Goal: Information Seeking & Learning: Learn about a topic

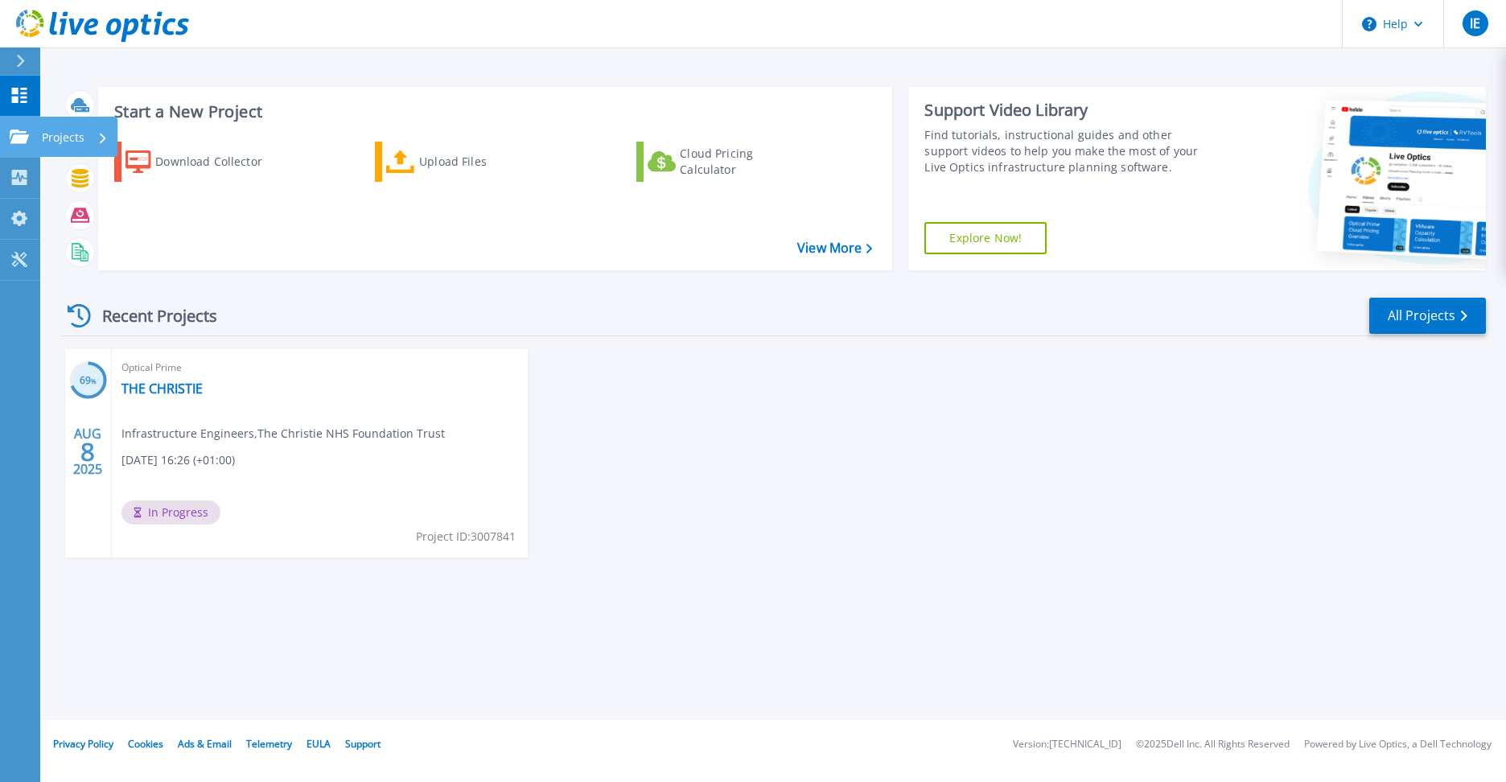
click at [54, 143] on p "Projects" at bounding box center [63, 138] width 43 height 42
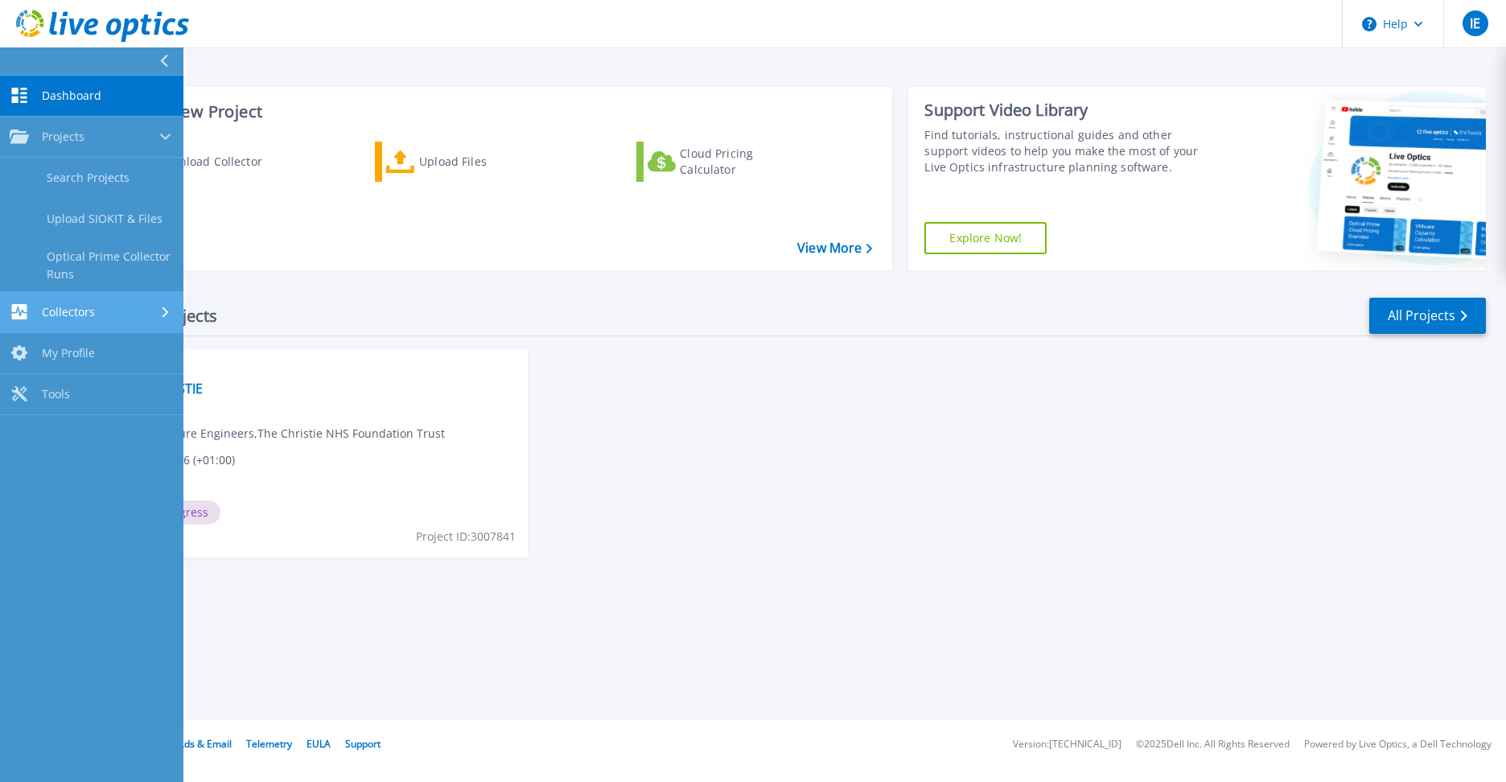
click at [77, 300] on link "Collectors Collectors" at bounding box center [91, 312] width 183 height 41
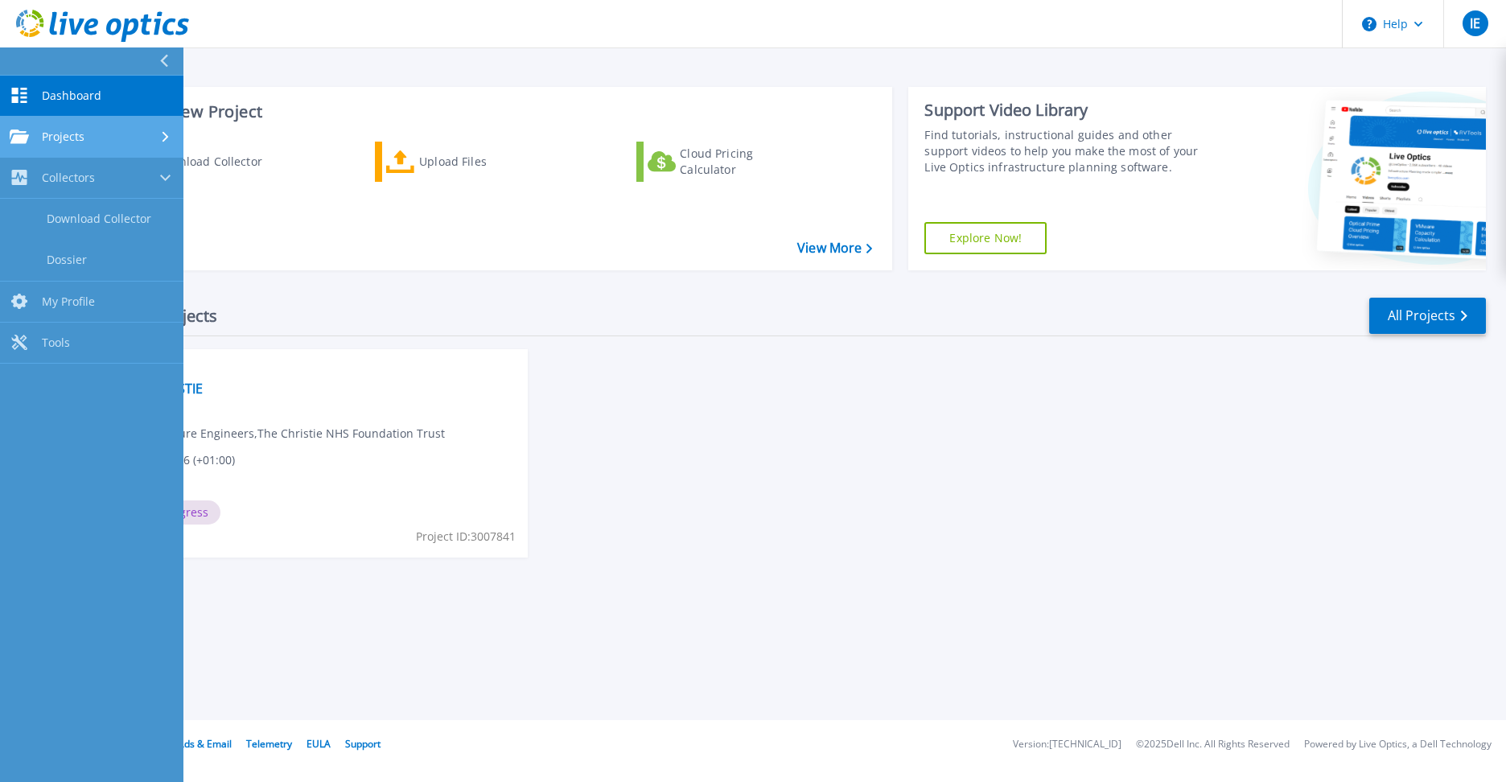
click at [75, 126] on link "Projects Projects" at bounding box center [91, 137] width 183 height 41
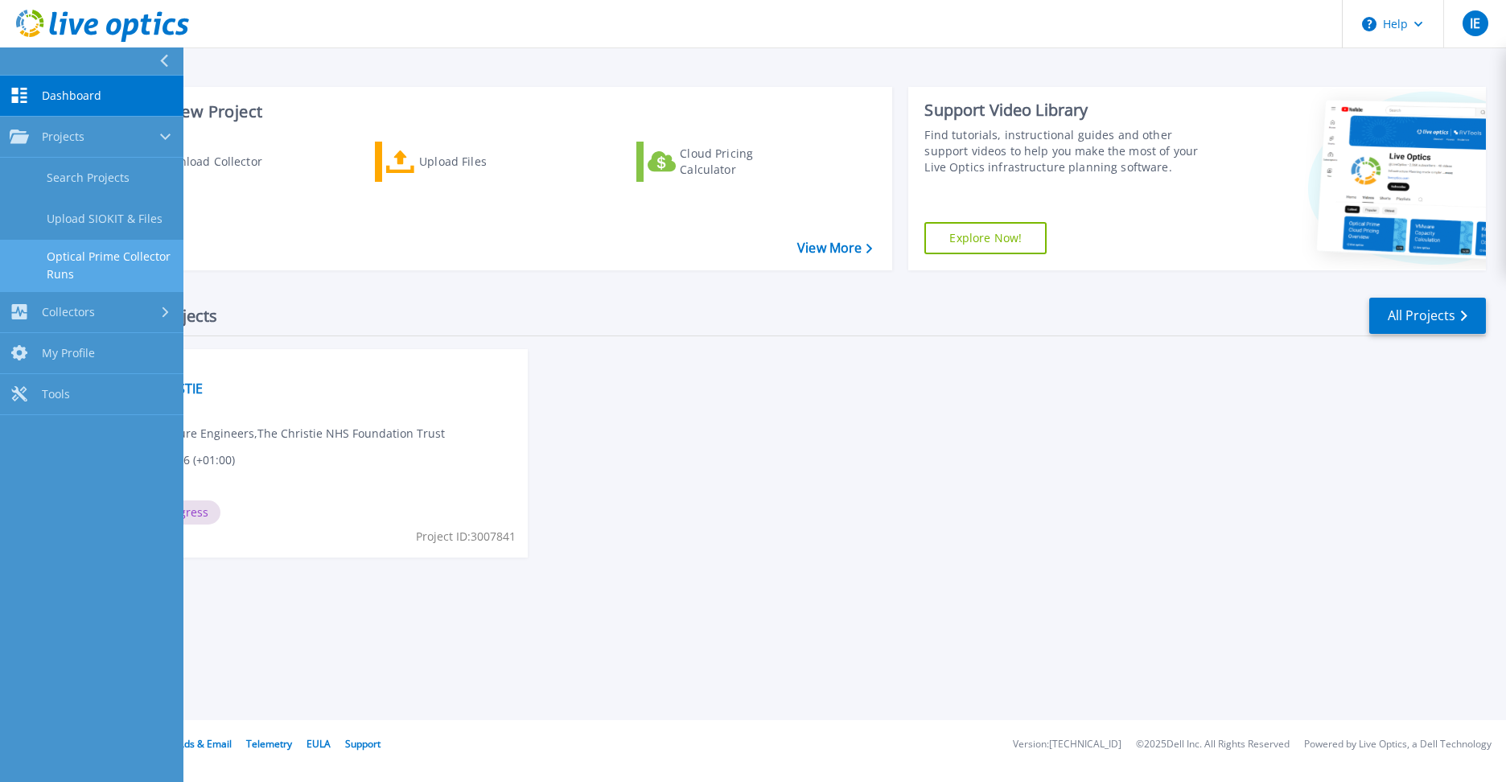
click at [100, 261] on link "Optical Prime Collector Runs" at bounding box center [91, 265] width 183 height 51
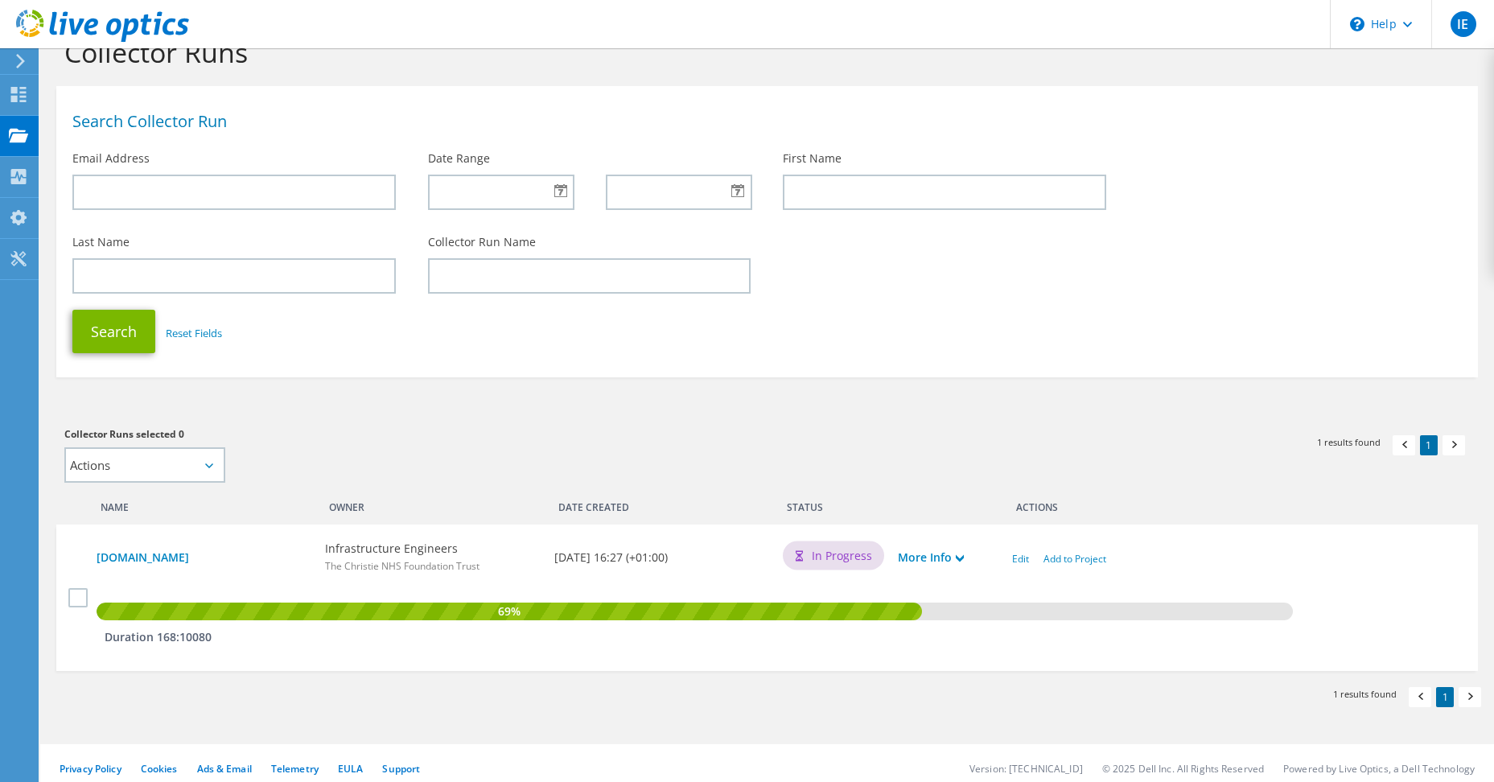
scroll to position [68, 0]
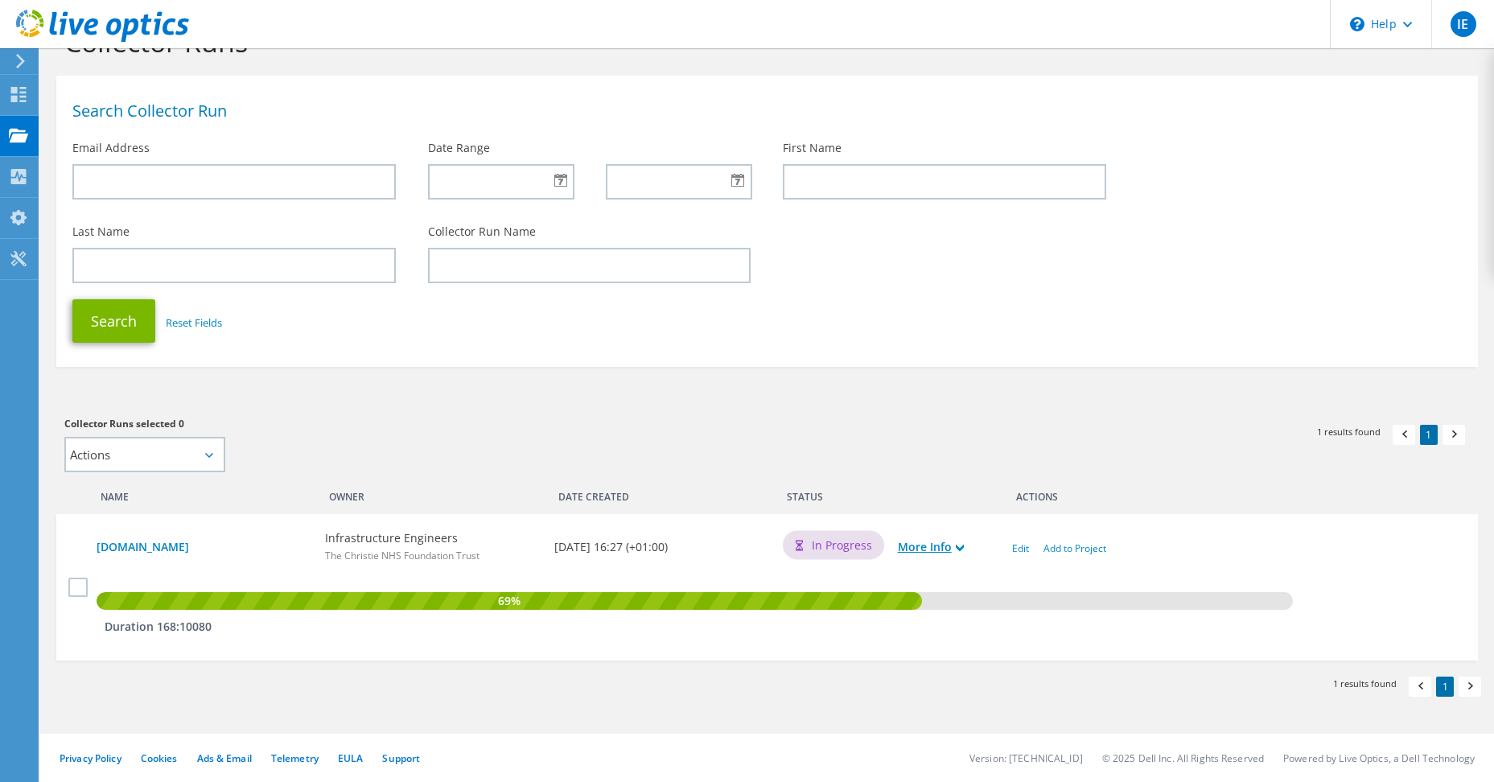
click at [954, 538] on link "More Info" at bounding box center [931, 547] width 66 height 18
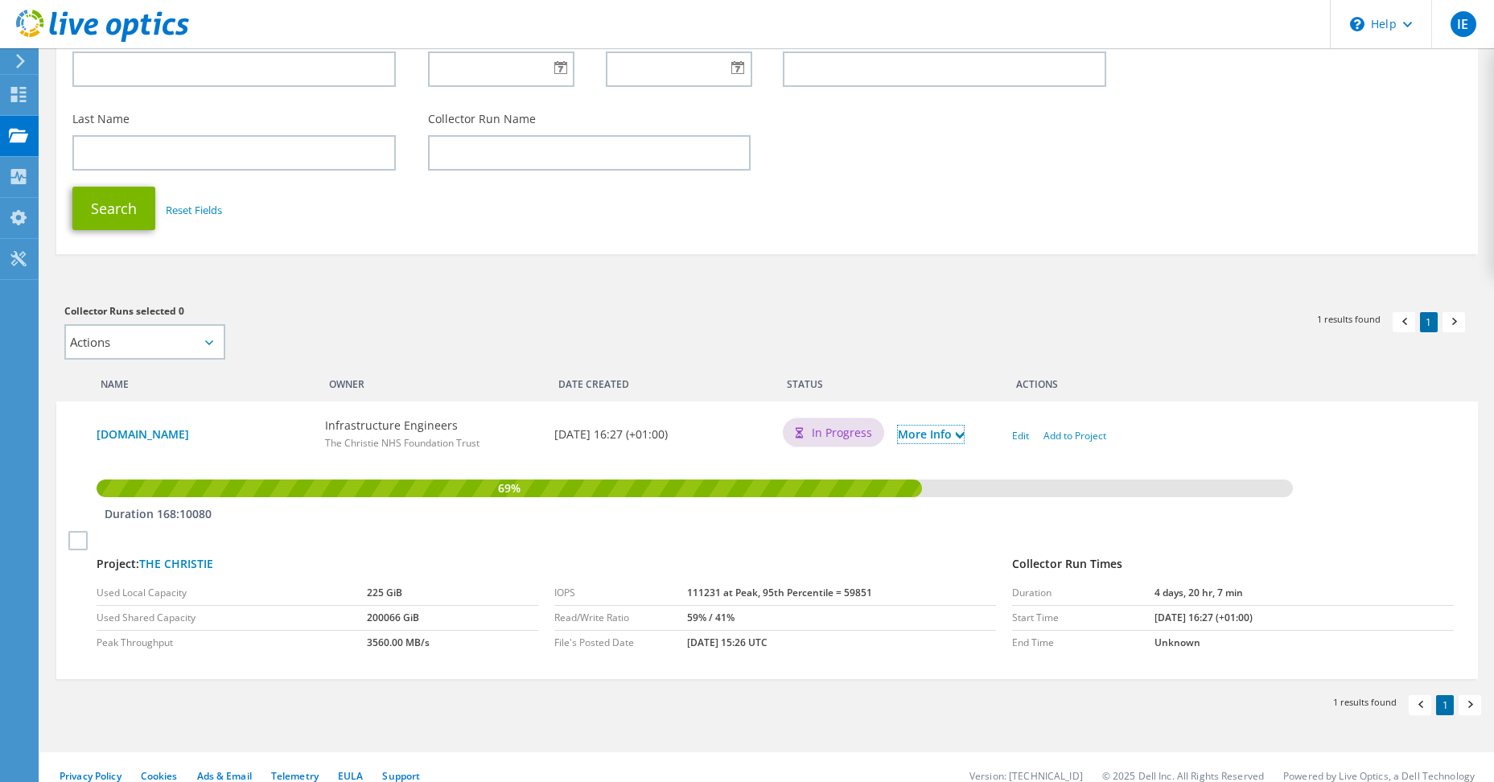
scroll to position [199, 0]
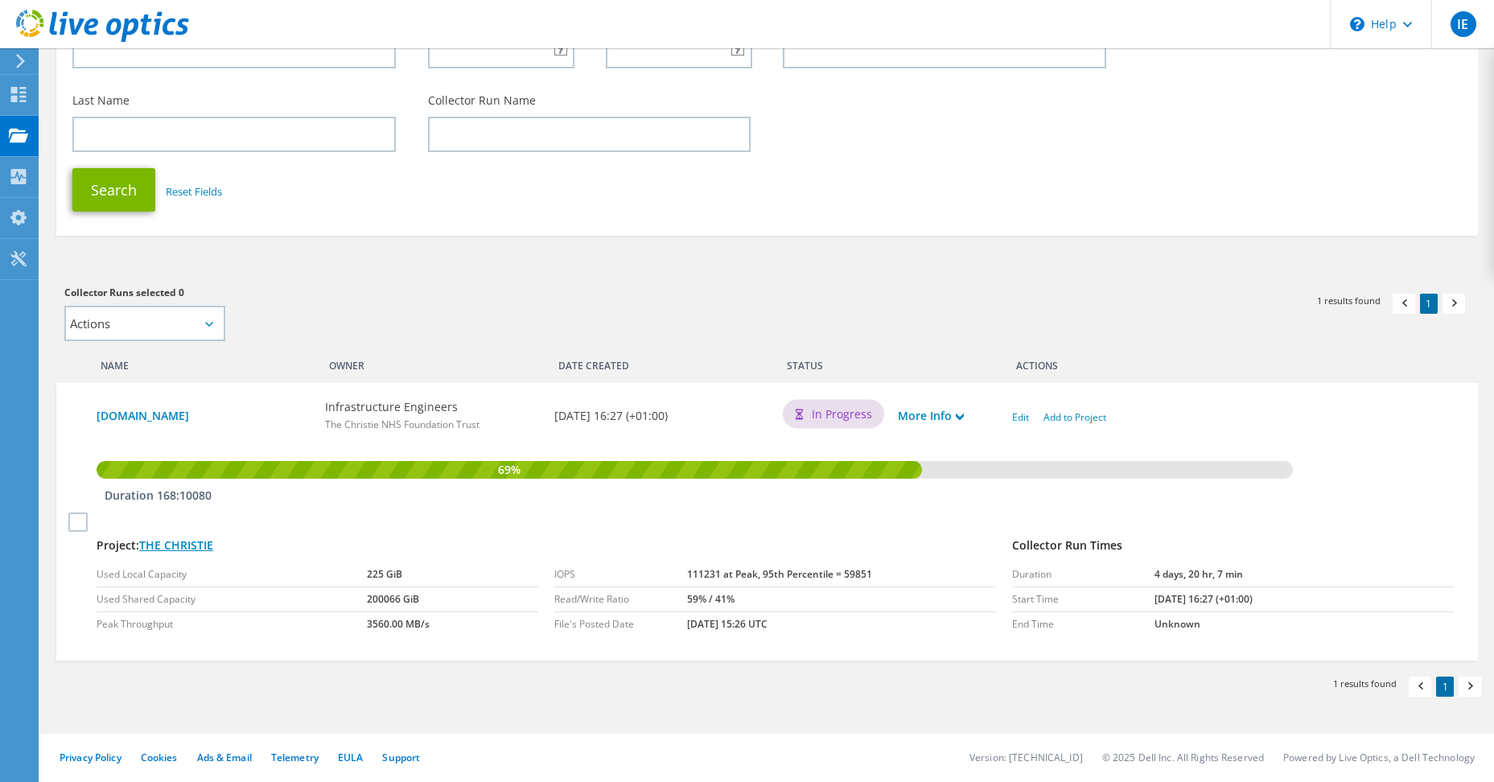
click at [191, 545] on link "THE CHRISTIE" at bounding box center [176, 544] width 74 height 15
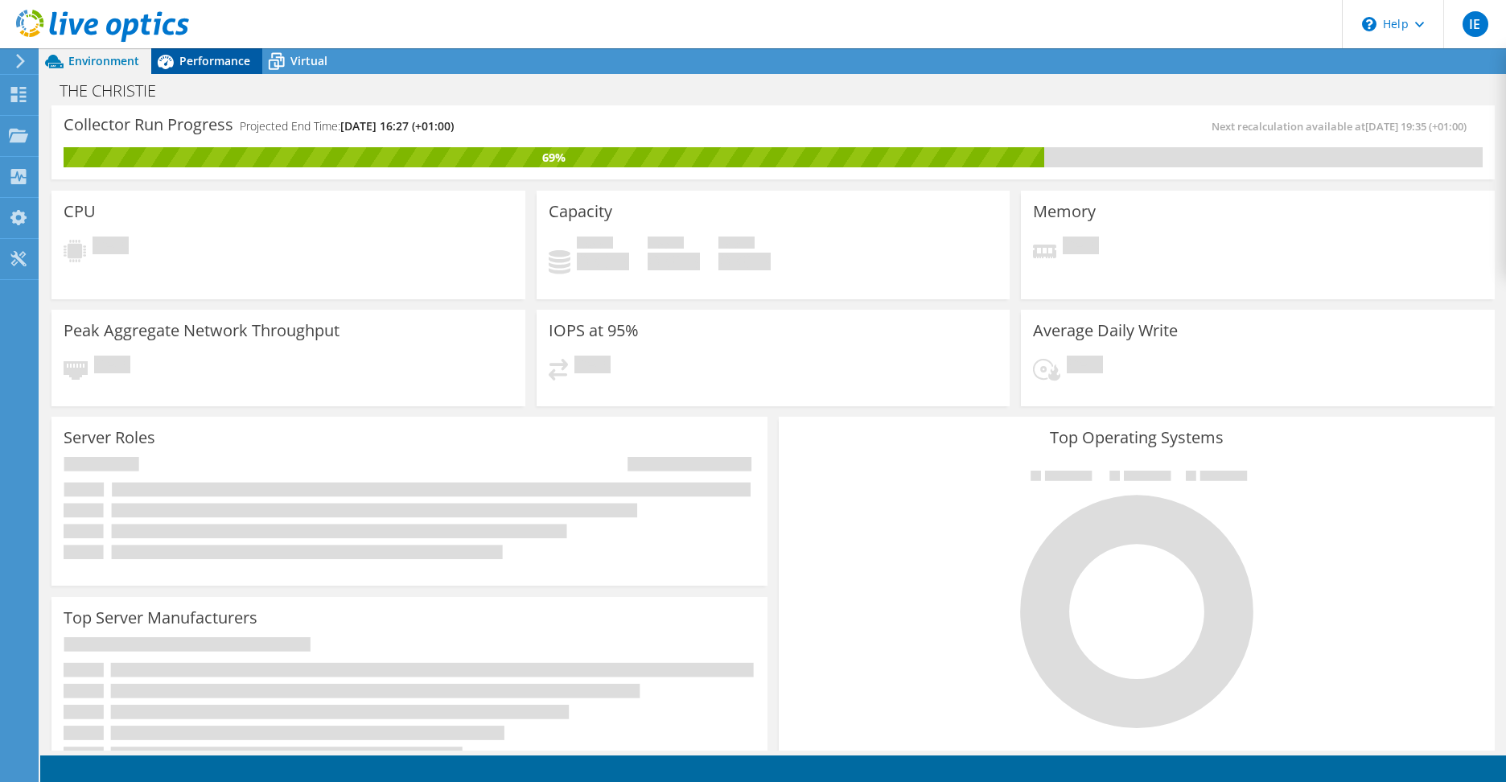
click at [216, 51] on div "Performance" at bounding box center [206, 61] width 111 height 26
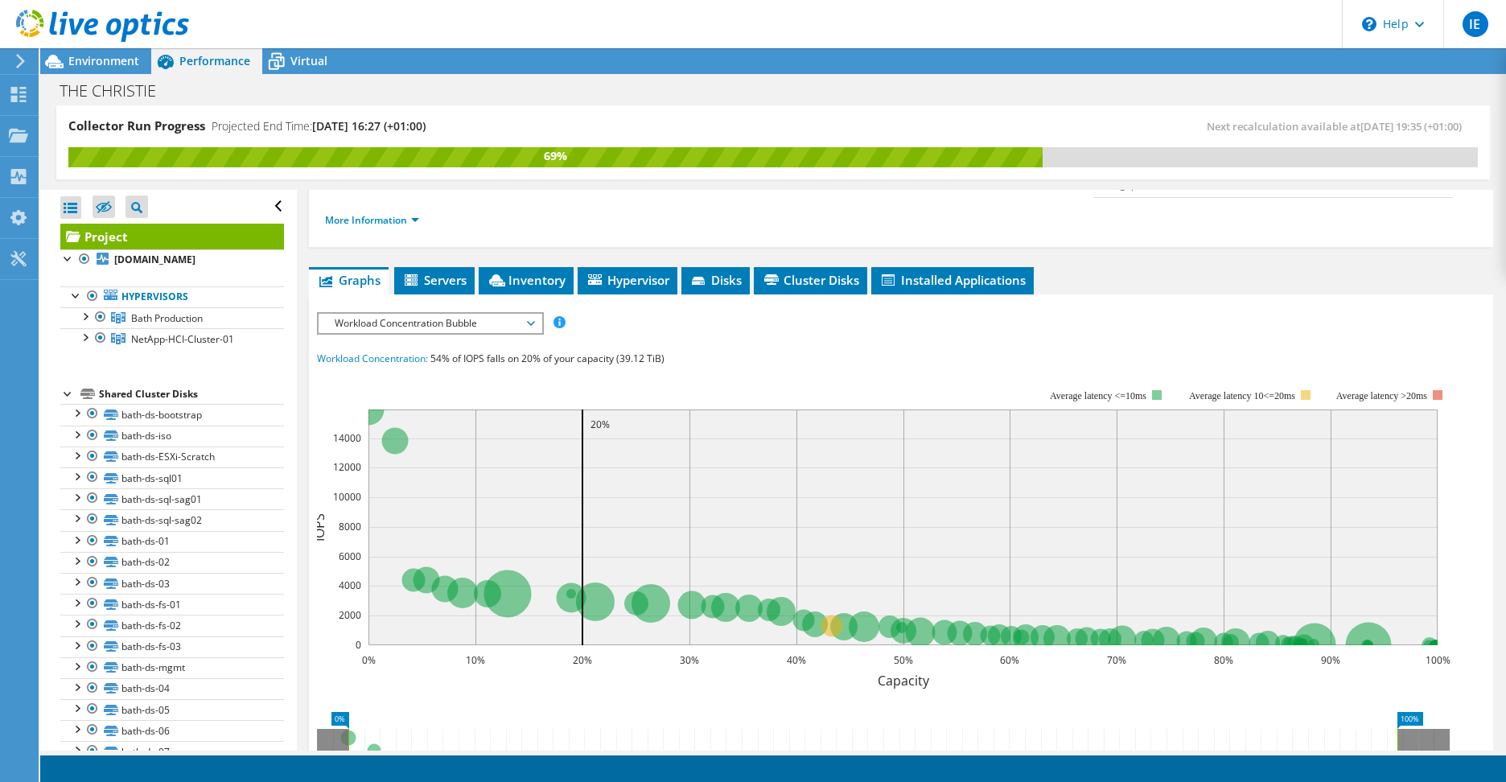
scroll to position [402, 0]
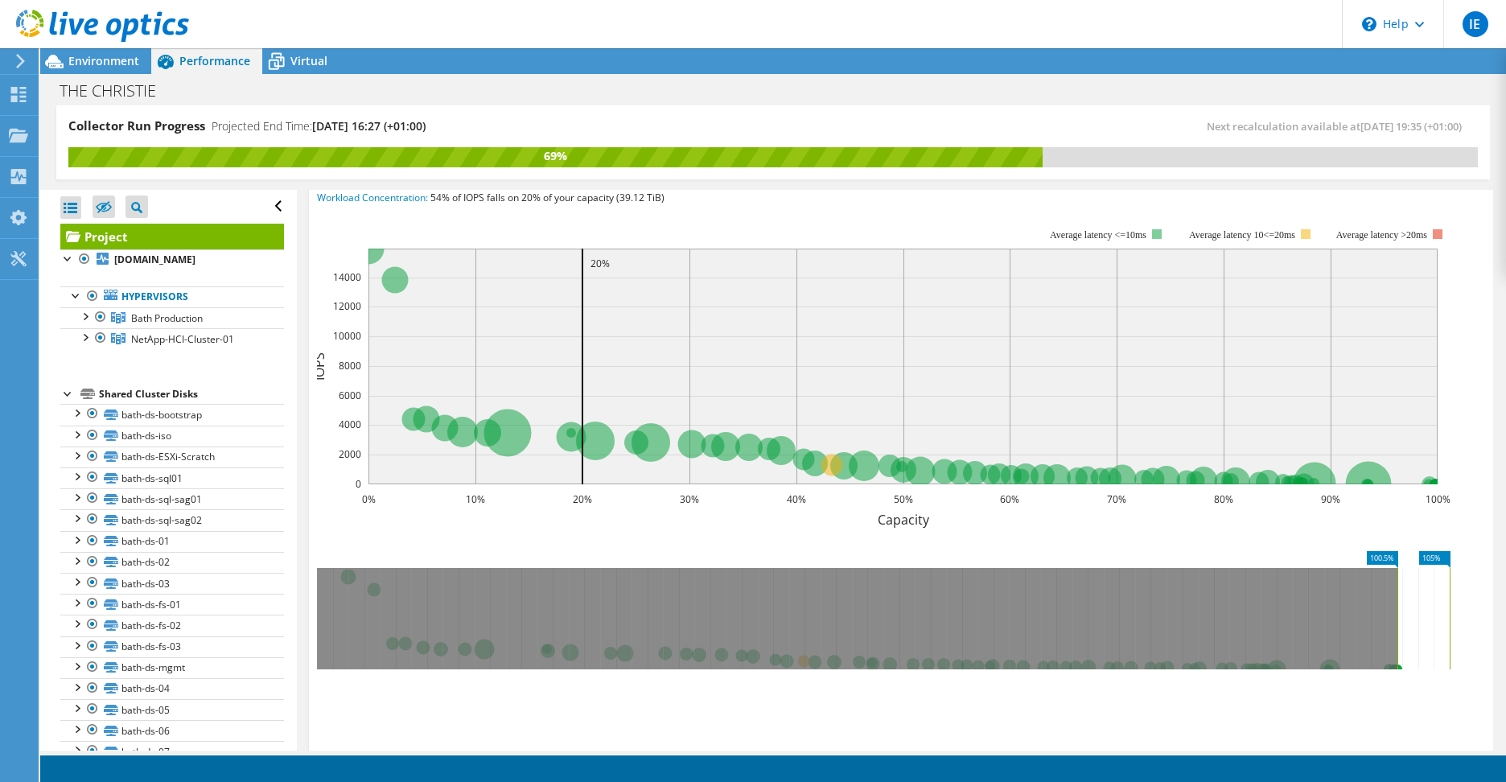
drag, startPoint x: 348, startPoint y: 574, endPoint x: 1522, endPoint y: 601, distance: 1174.1
click at [1505, 601] on html "IE End User Infrastructure Engineers the-christie.infrastructure.engineers@nhs.…" at bounding box center [753, 391] width 1506 height 782
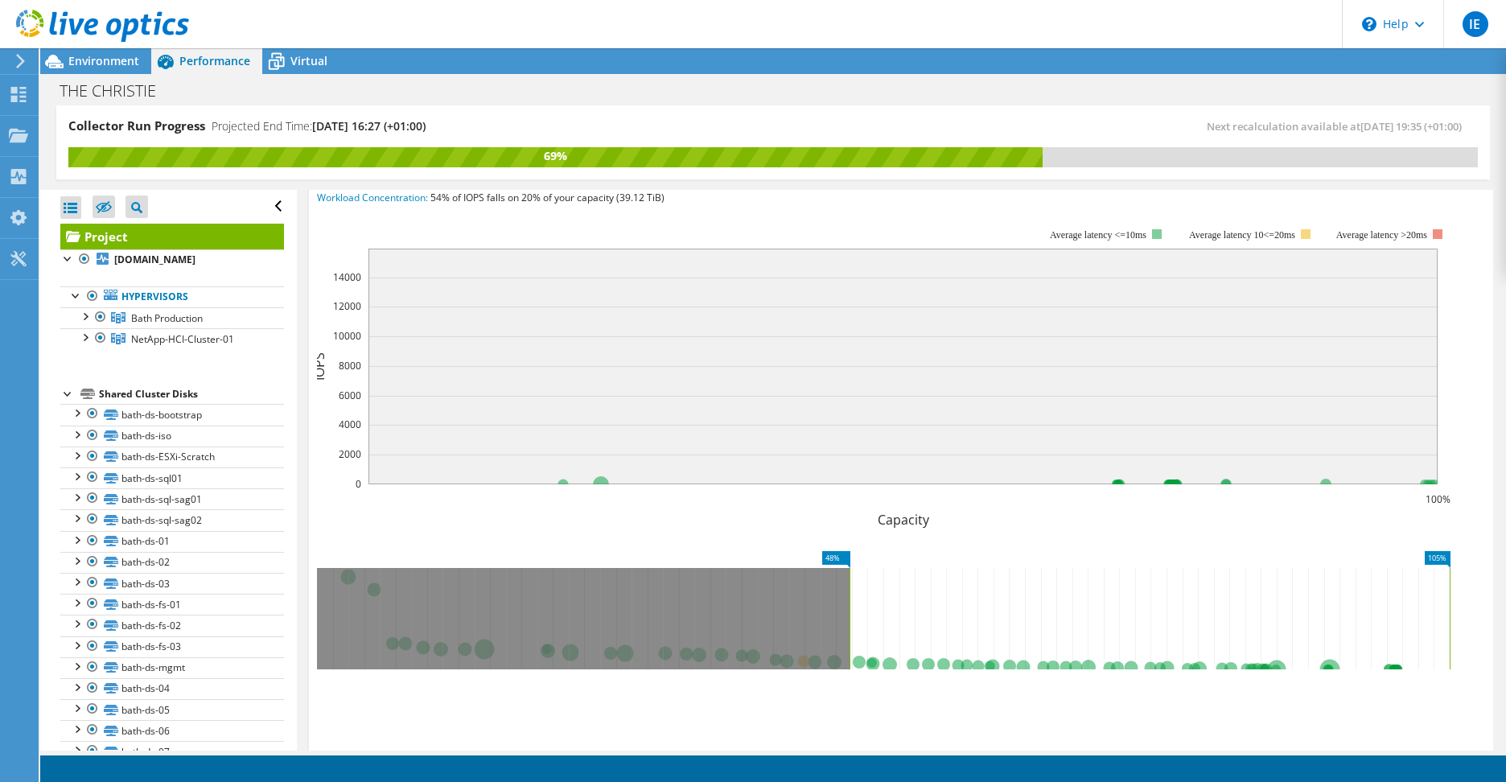
drag, startPoint x: 1401, startPoint y: 570, endPoint x: 848, endPoint y: 566, distance: 552.7
click at [848, 568] on rect at bounding box center [849, 618] width 6 height 101
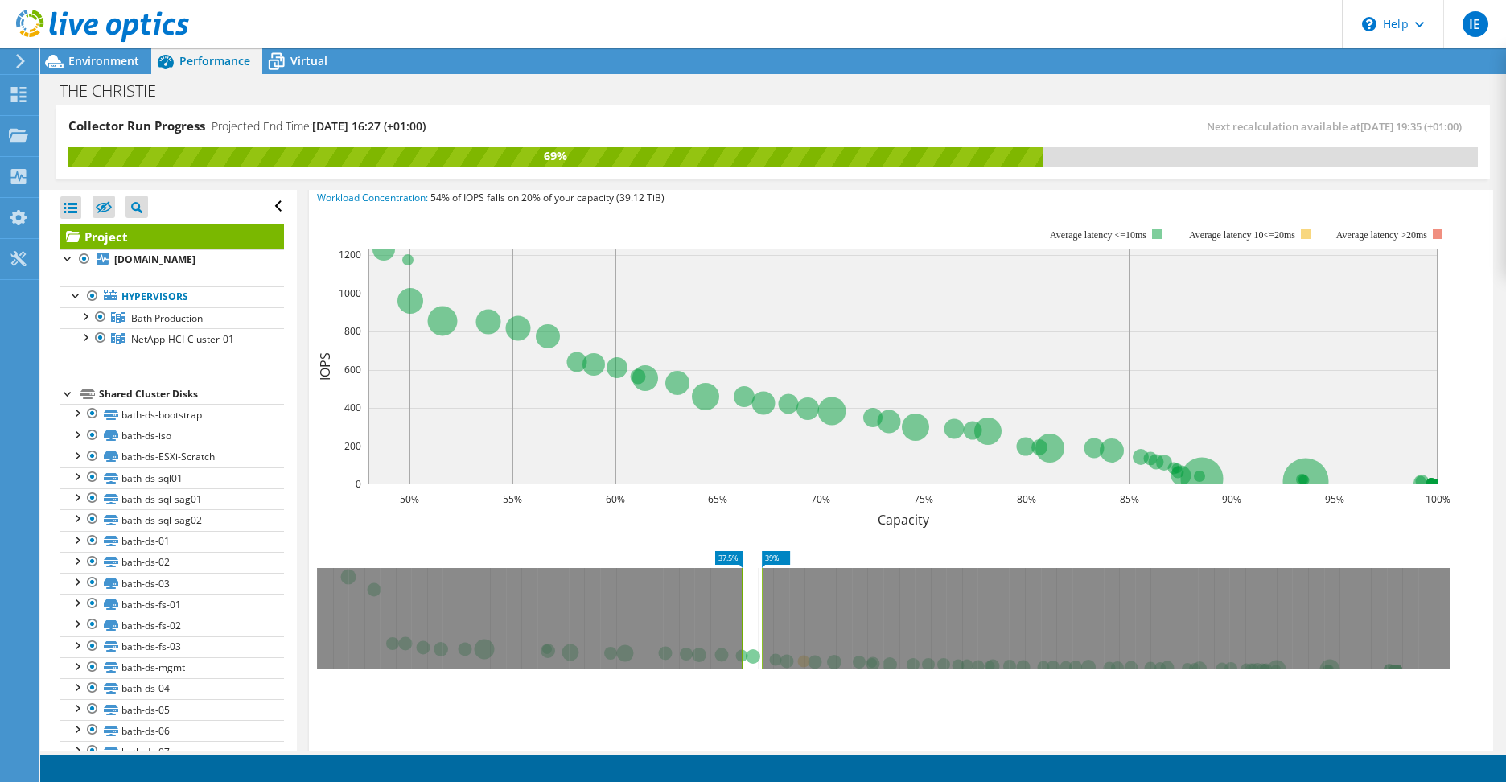
drag, startPoint x: 739, startPoint y: 576, endPoint x: 762, endPoint y: 584, distance: 24.7
click at [762, 584] on g at bounding box center [883, 618] width 1133 height 101
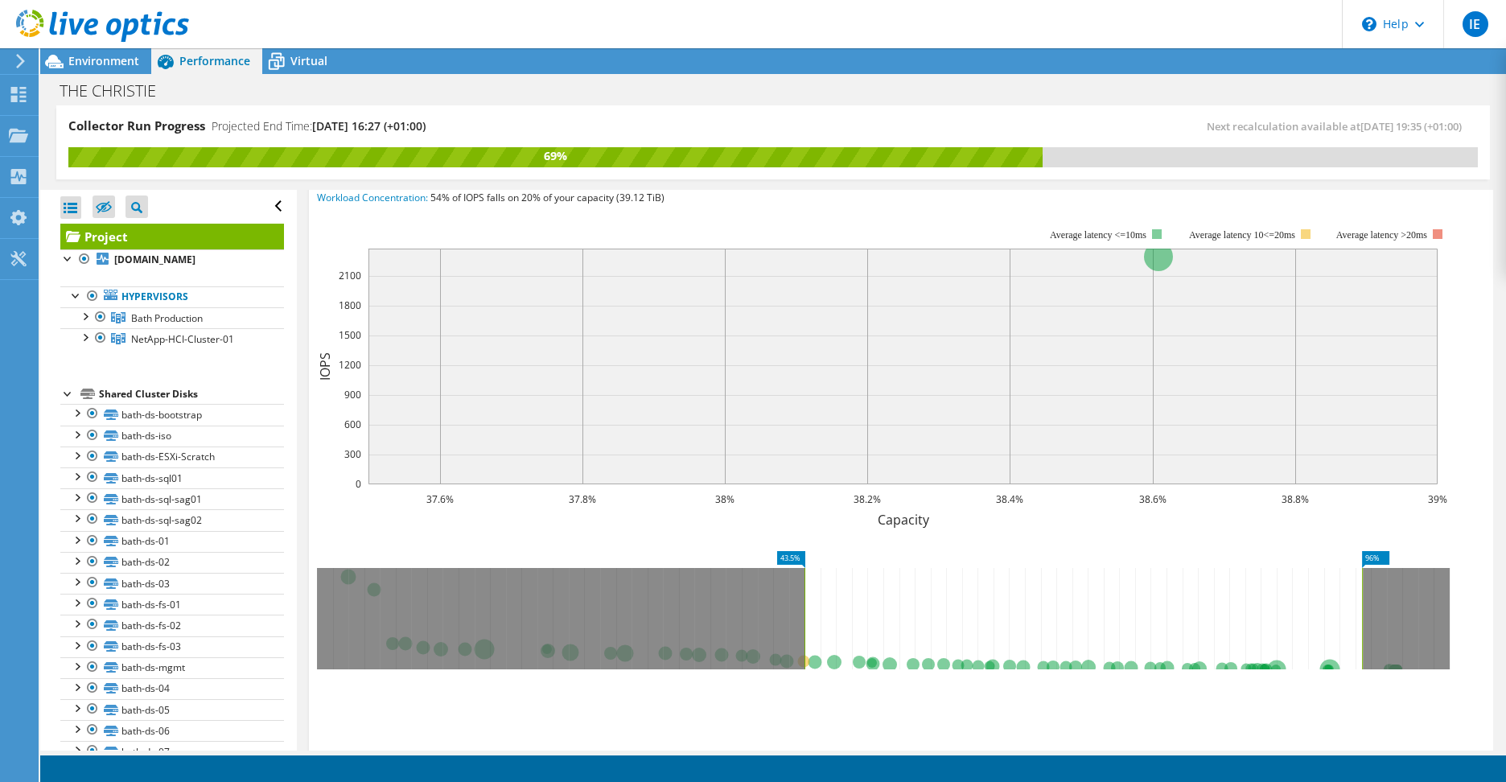
drag, startPoint x: 800, startPoint y: 593, endPoint x: 1371, endPoint y: 602, distance: 571.3
click at [1363, 602] on g at bounding box center [883, 618] width 1133 height 101
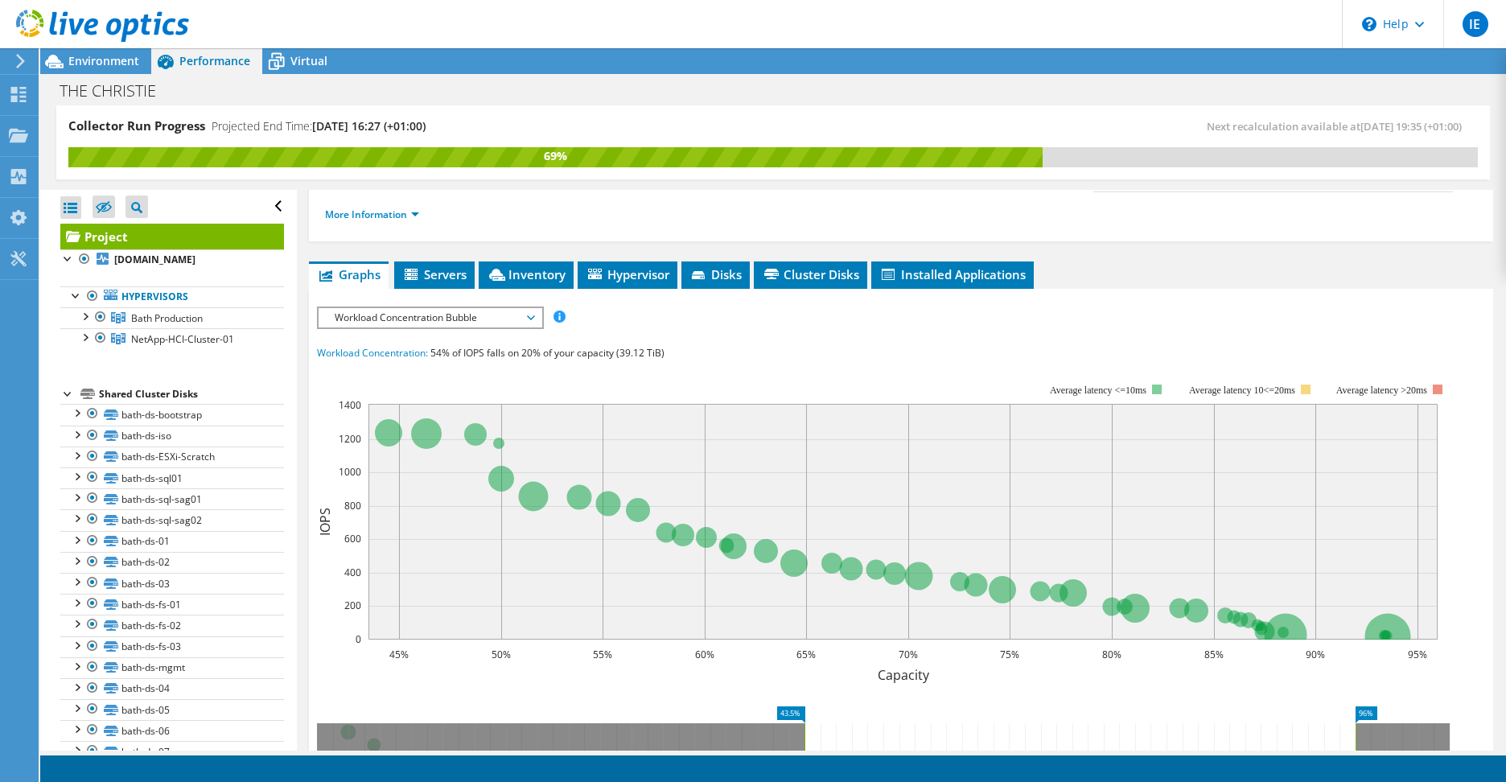
scroll to position [75, 0]
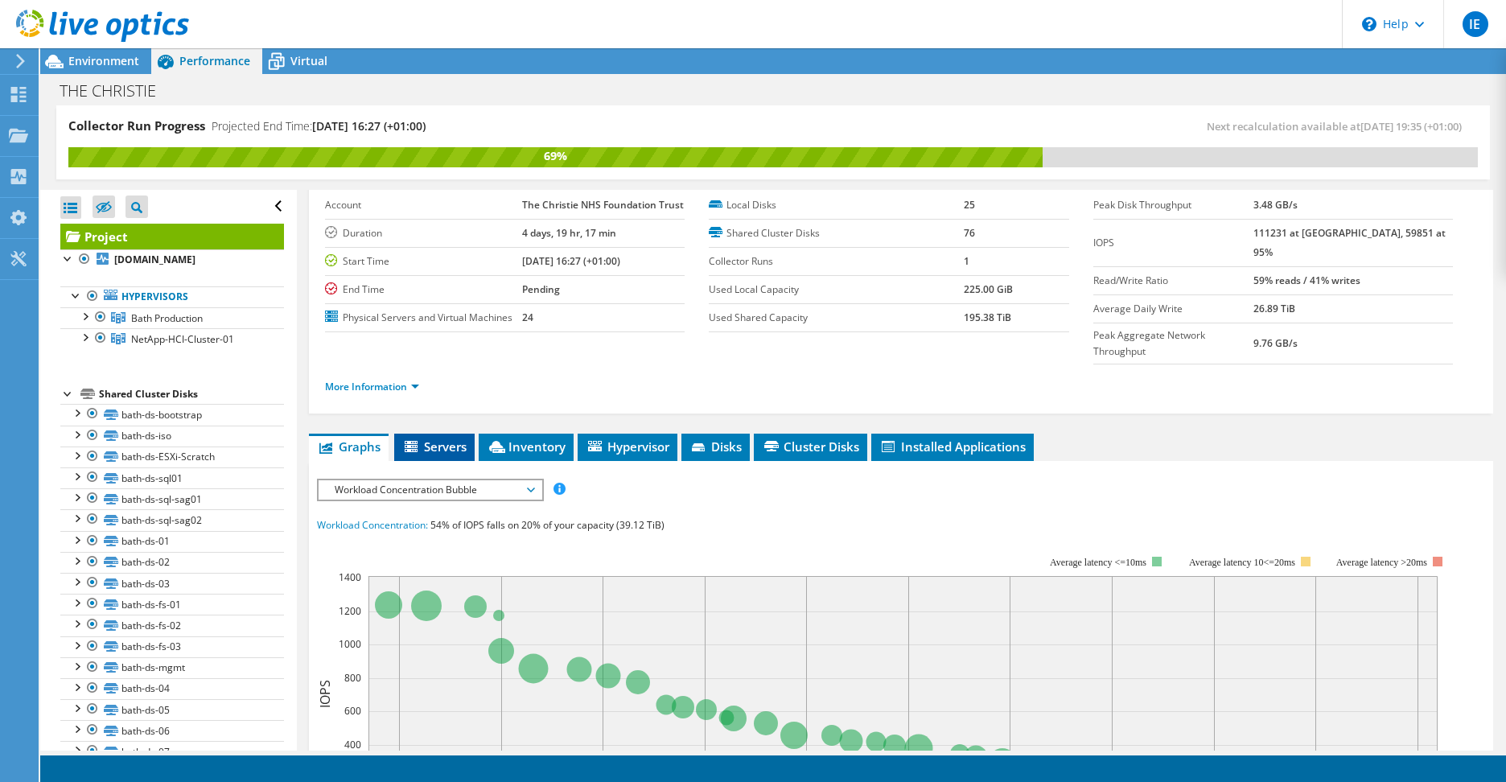
click at [442, 438] on span "Servers" at bounding box center [434, 446] width 64 height 16
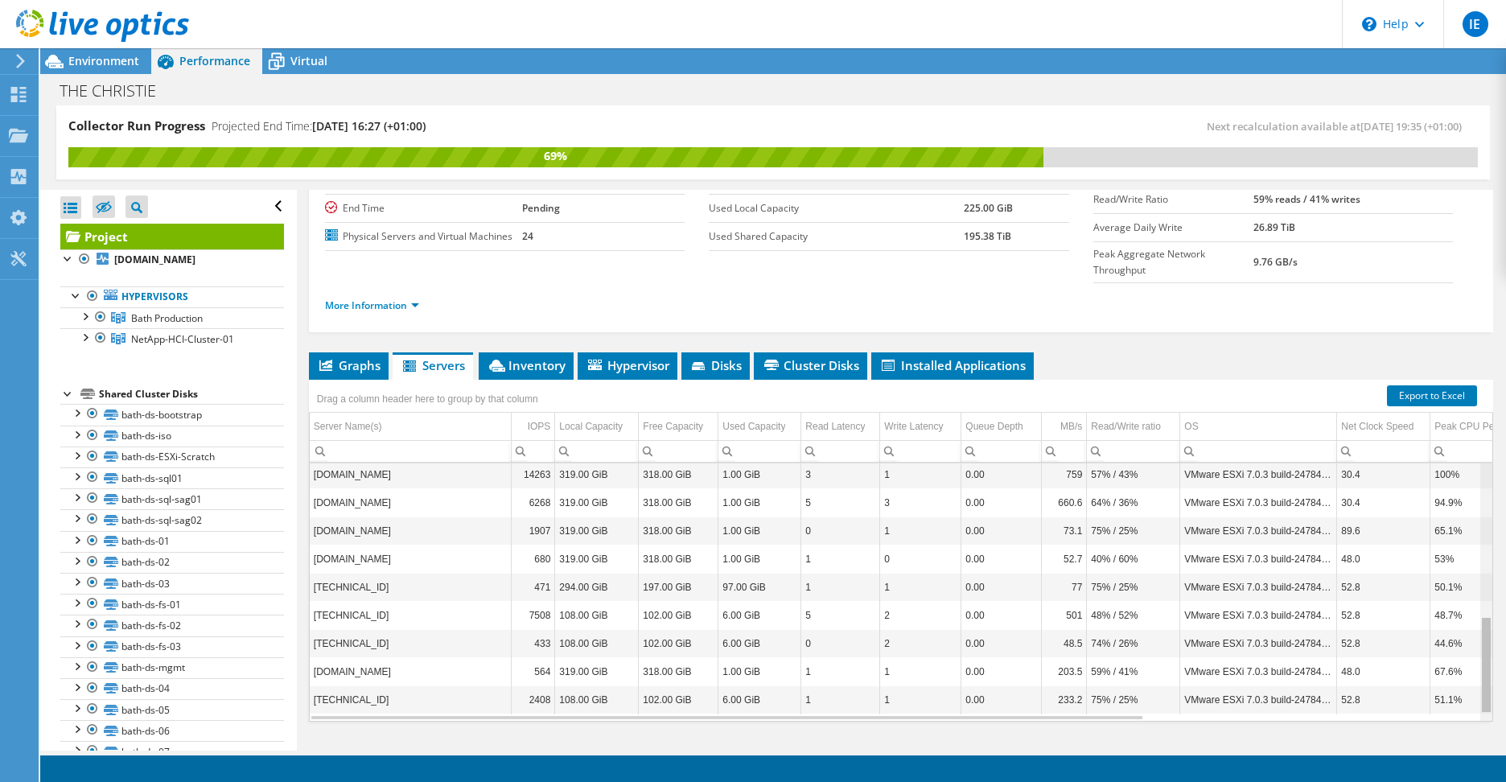
scroll to position [0, 0]
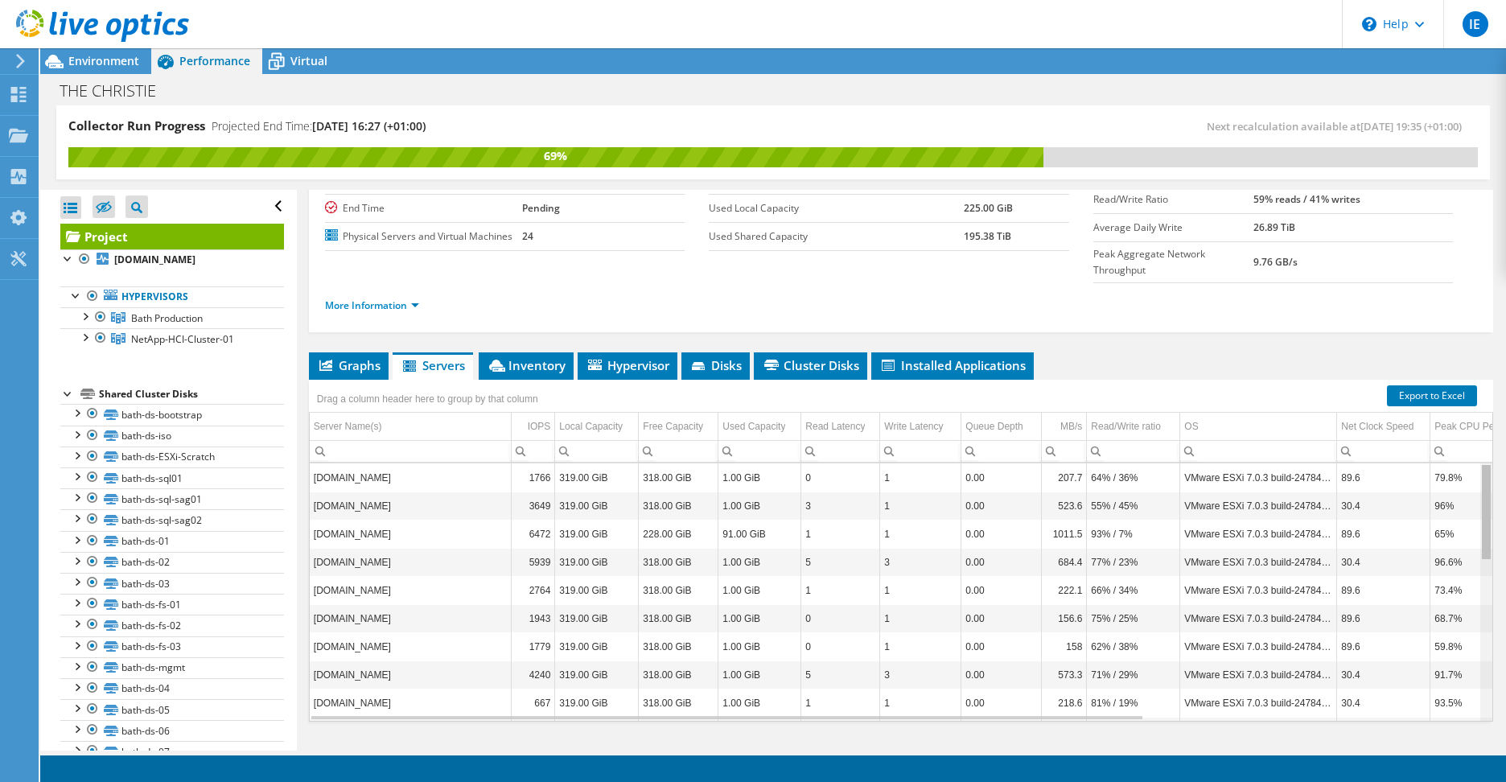
drag, startPoint x: 1474, startPoint y: 442, endPoint x: 1478, endPoint y: 403, distance: 39.6
click at [1478, 403] on body "IE End User Infrastructure Engineers the-christie.infrastructure.engineers@nhs.…" at bounding box center [753, 391] width 1506 height 782
click at [540, 417] on div "IOPS" at bounding box center [539, 426] width 23 height 19
click at [540, 417] on div "IOPS" at bounding box center [539, 426] width 21 height 19
click at [535, 463] on td "16436" at bounding box center [533, 477] width 43 height 28
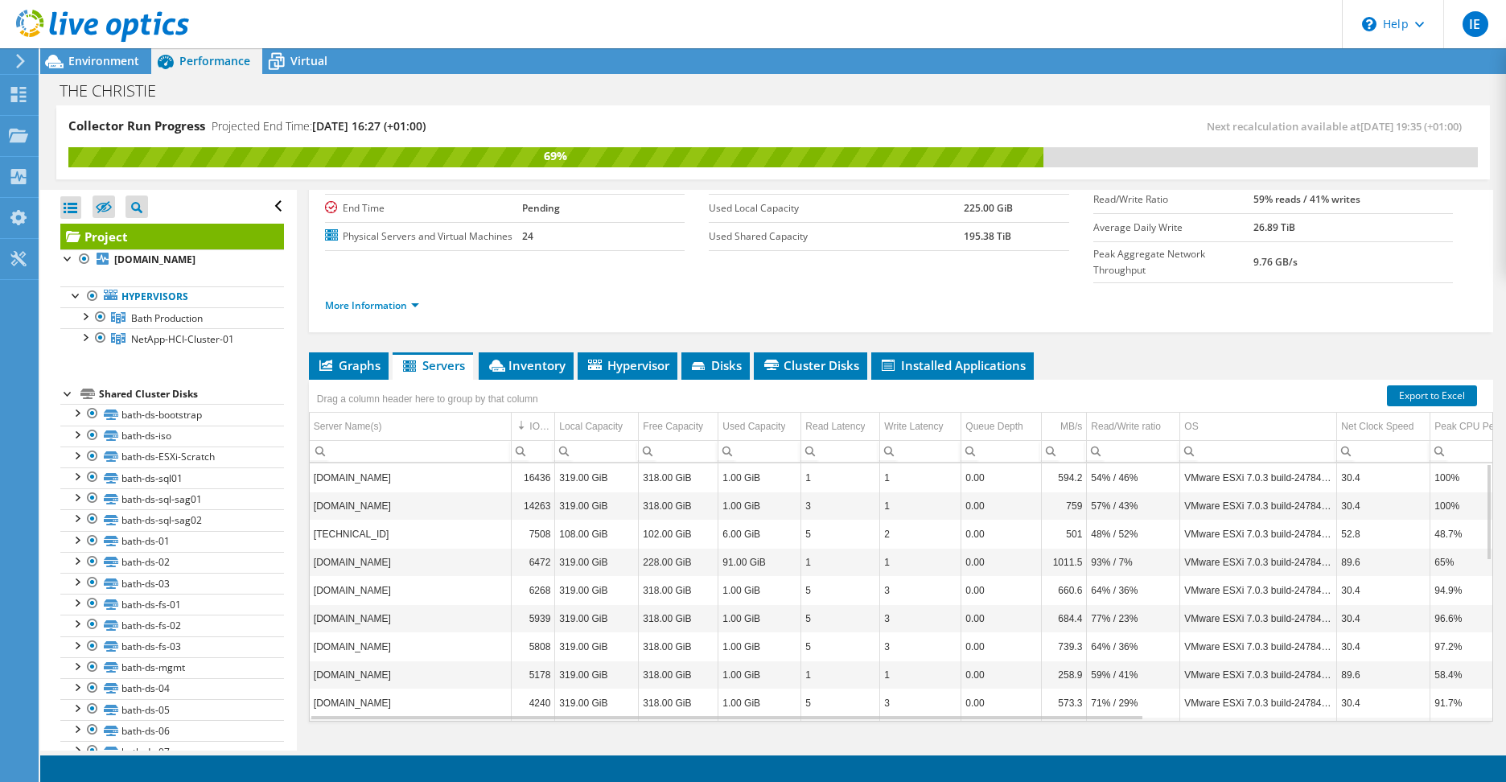
click at [536, 492] on td "14263" at bounding box center [533, 506] width 43 height 28
click at [529, 463] on td "16436" at bounding box center [533, 477] width 43 height 28
click at [531, 492] on td "14263" at bounding box center [533, 506] width 43 height 28
drag, startPoint x: 1069, startPoint y: 685, endPoint x: 617, endPoint y: 677, distance: 452.2
click at [617, 677] on body "IE End User Infrastructure Engineers the-christie.infrastructure.engineers@nhs.…" at bounding box center [753, 391] width 1506 height 782
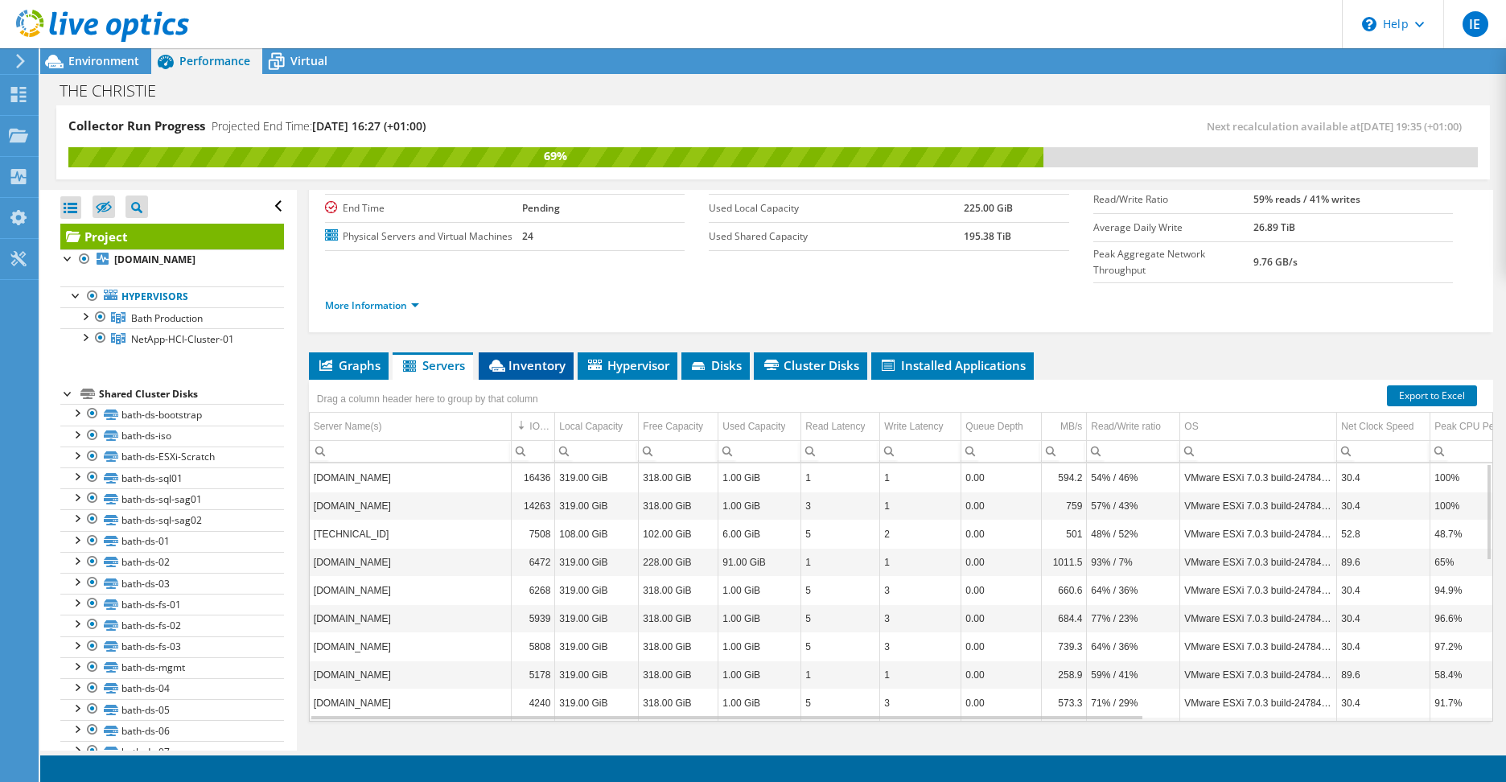
click at [535, 357] on span "Inventory" at bounding box center [526, 365] width 79 height 16
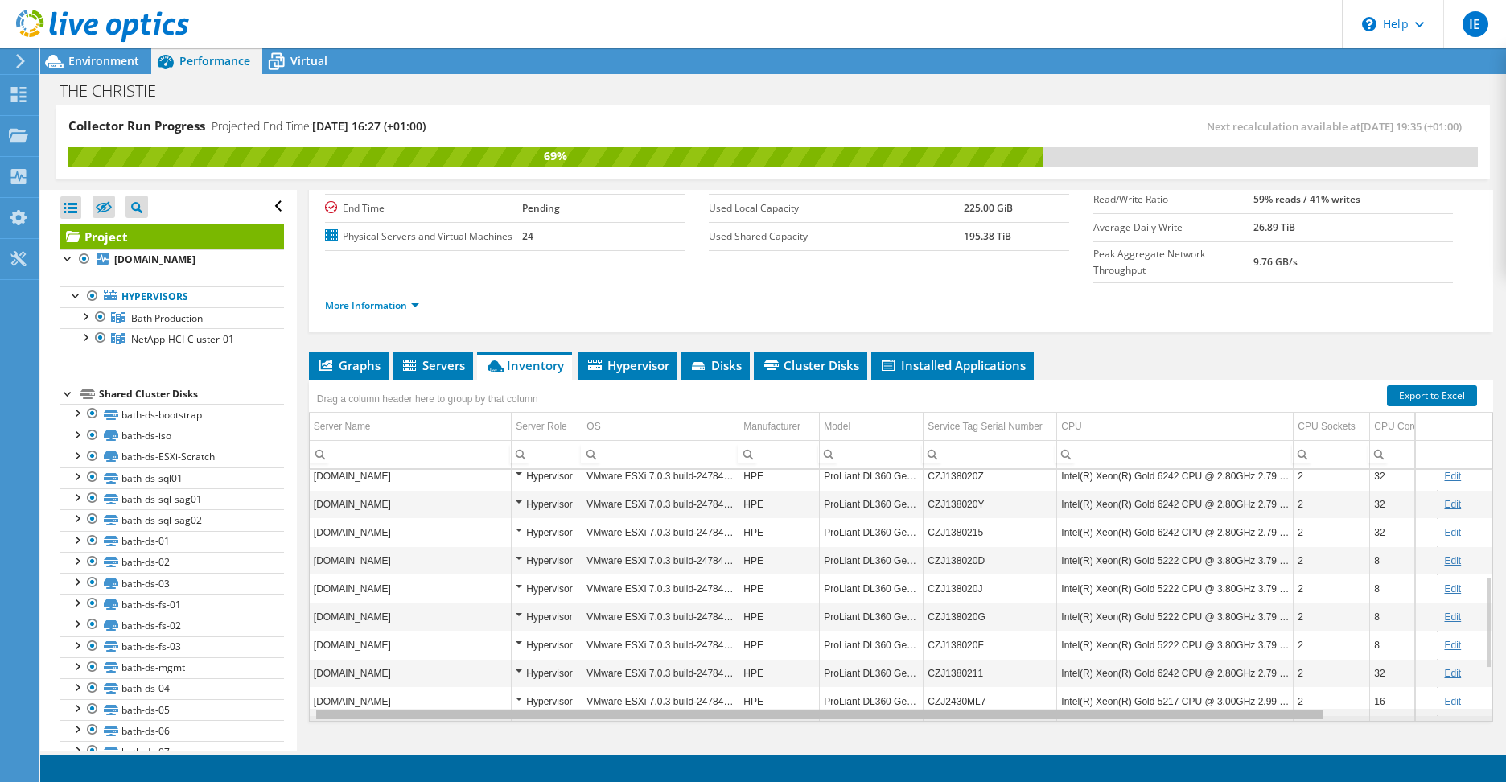
scroll to position [290, 40]
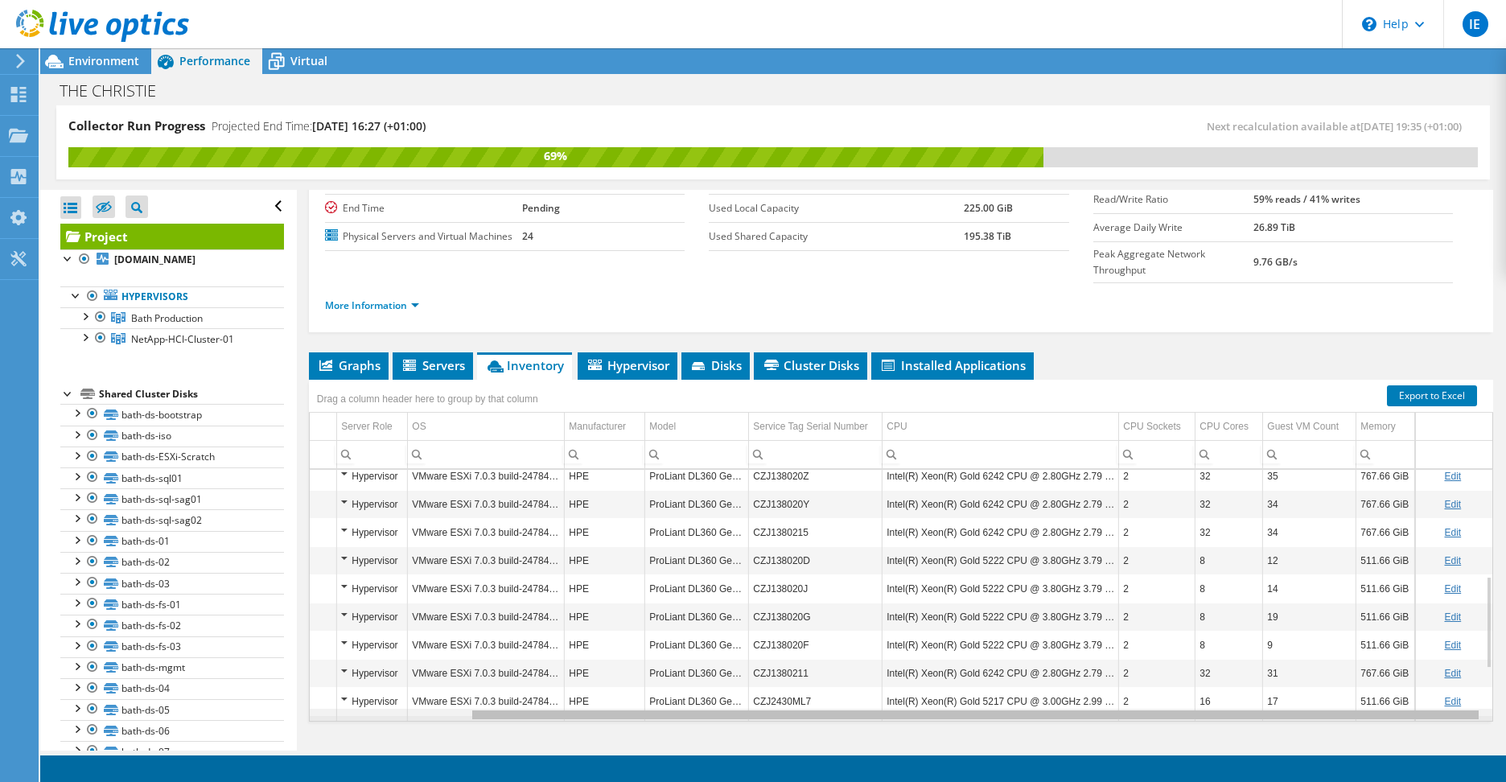
drag, startPoint x: 1288, startPoint y: 685, endPoint x: 1491, endPoint y: 673, distance: 203.1
click at [1491, 673] on body "IE End User Infrastructure Engineers the-christie.infrastructure.engineers@nhs.…" at bounding box center [753, 391] width 1506 height 782
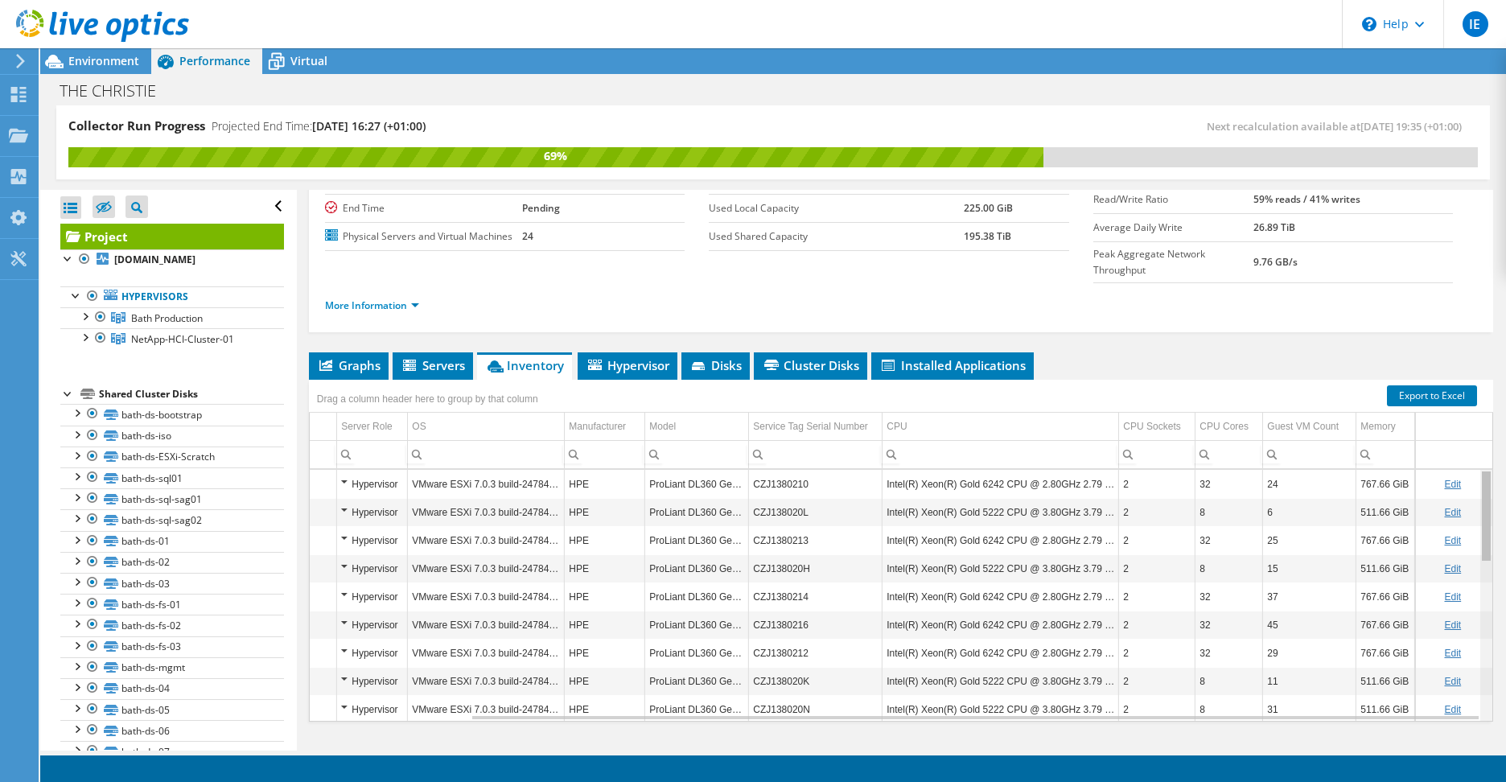
drag, startPoint x: 1474, startPoint y: 557, endPoint x: 1418, endPoint y: 438, distance: 131.4
click at [1448, 414] on body "IE End User Infrastructure Engineers the-christie.infrastructure.engineers@nhs.…" at bounding box center [753, 391] width 1506 height 782
click at [657, 357] on span "Hypervisor" at bounding box center [628, 365] width 84 height 16
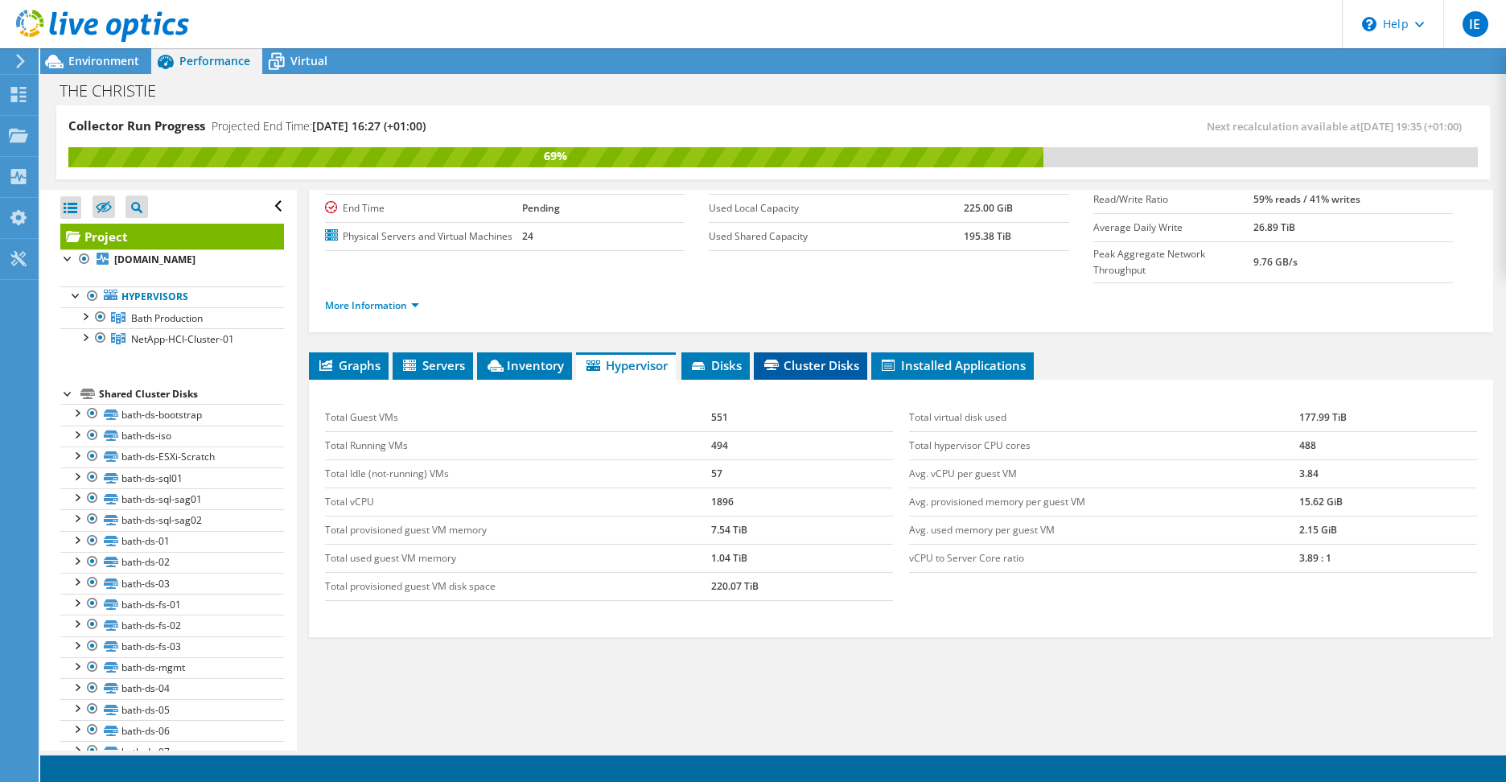
click at [779, 360] on icon at bounding box center [771, 365] width 14 height 10
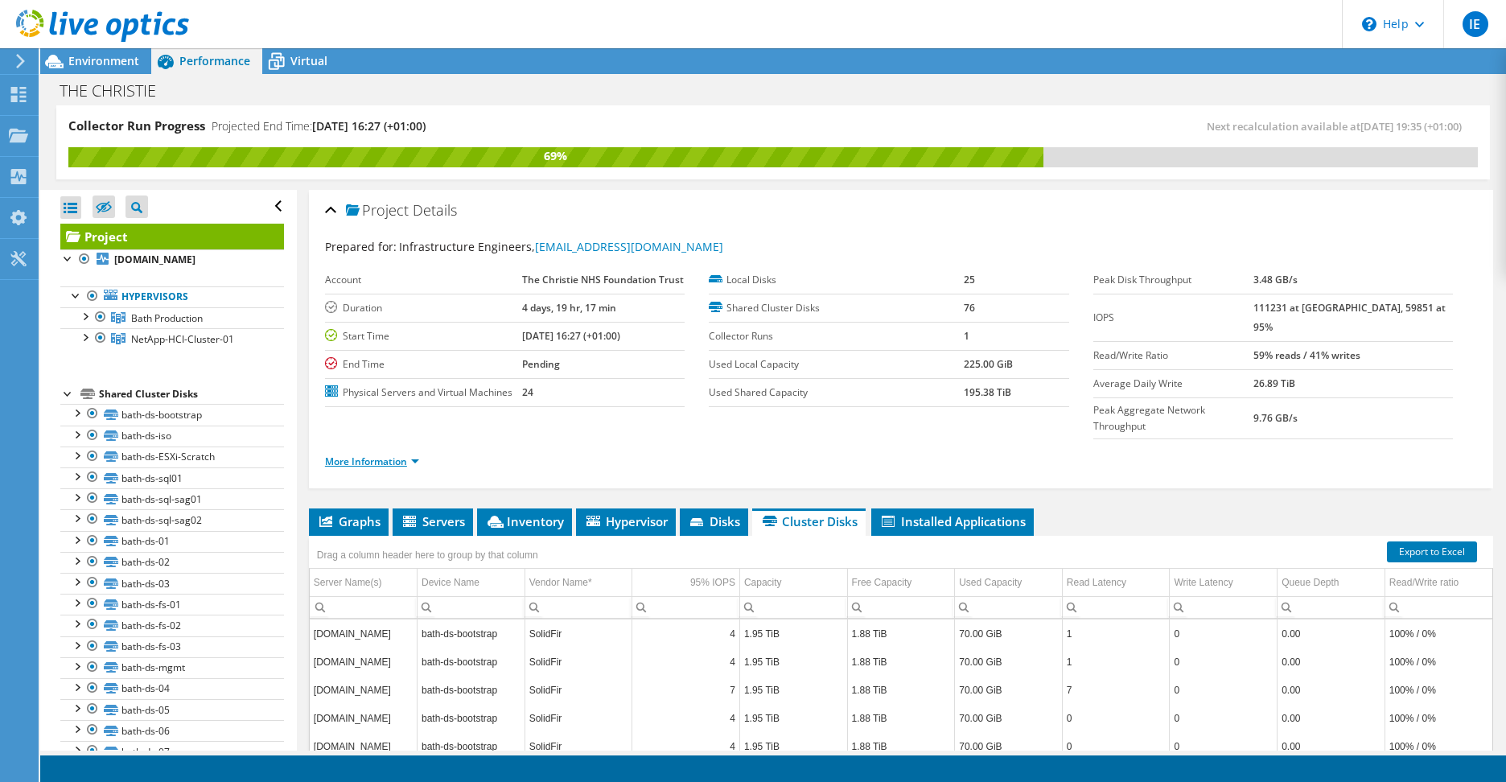
click at [417, 455] on link "More Information" at bounding box center [372, 462] width 94 height 14
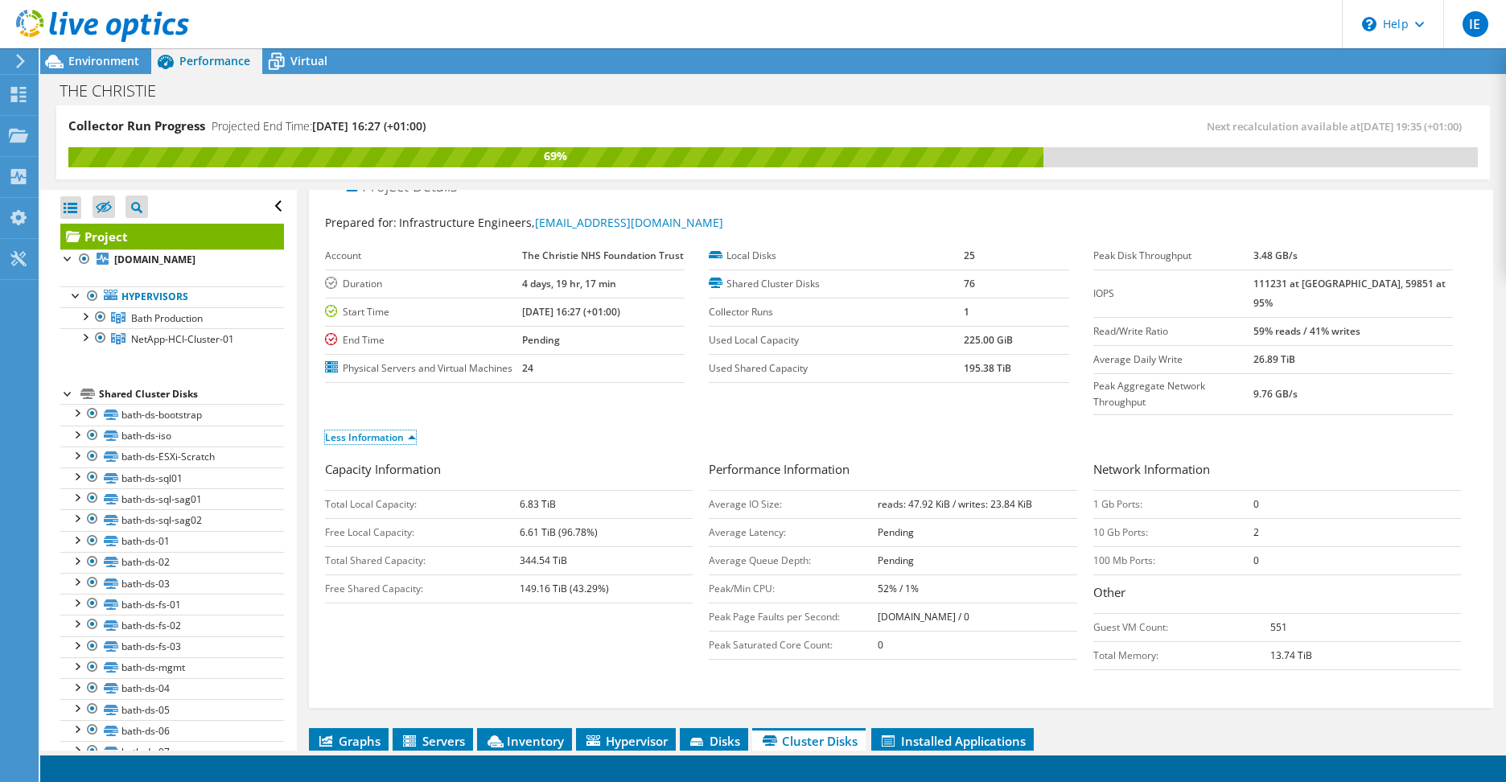
scroll to position [0, 0]
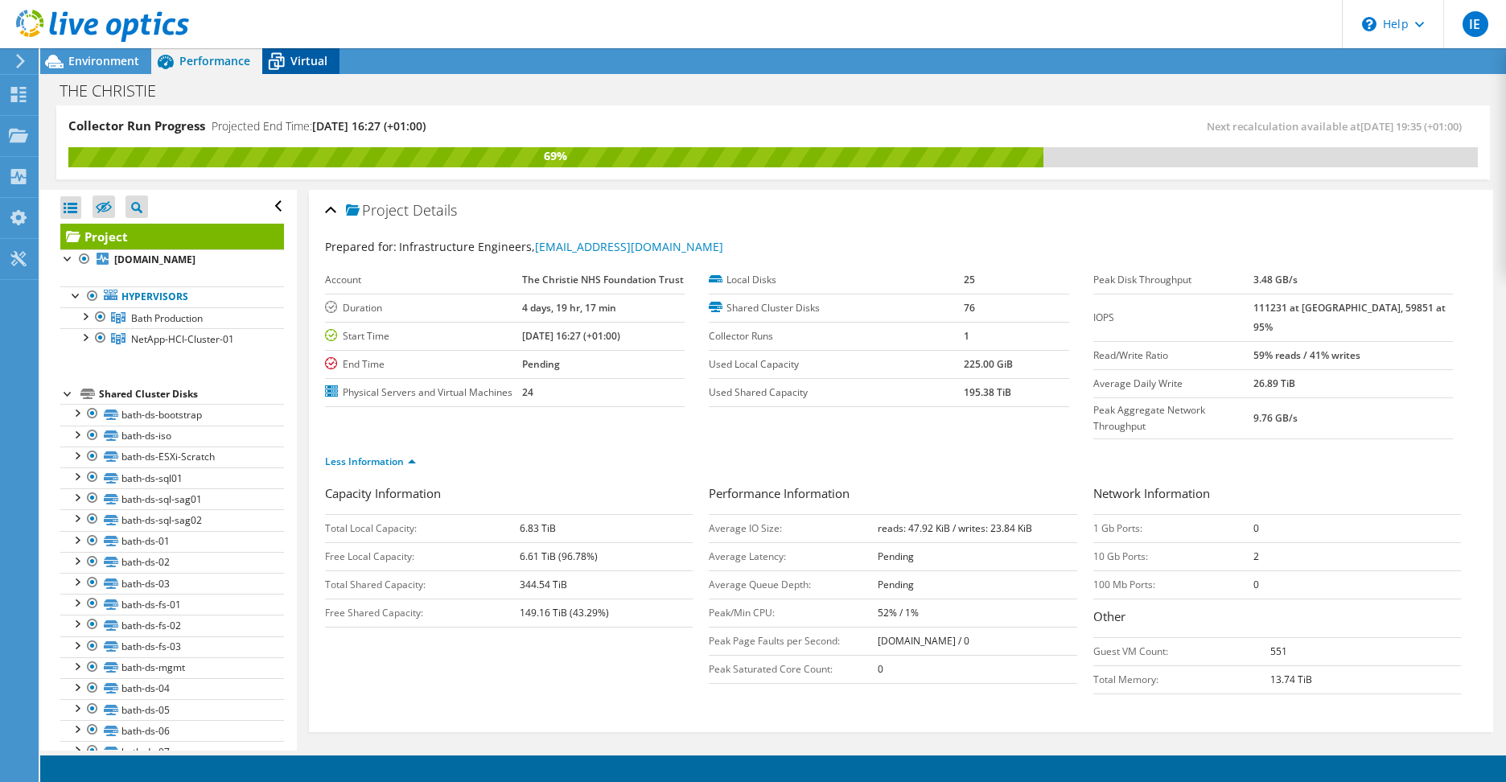
click at [279, 56] on icon at bounding box center [276, 61] width 28 height 28
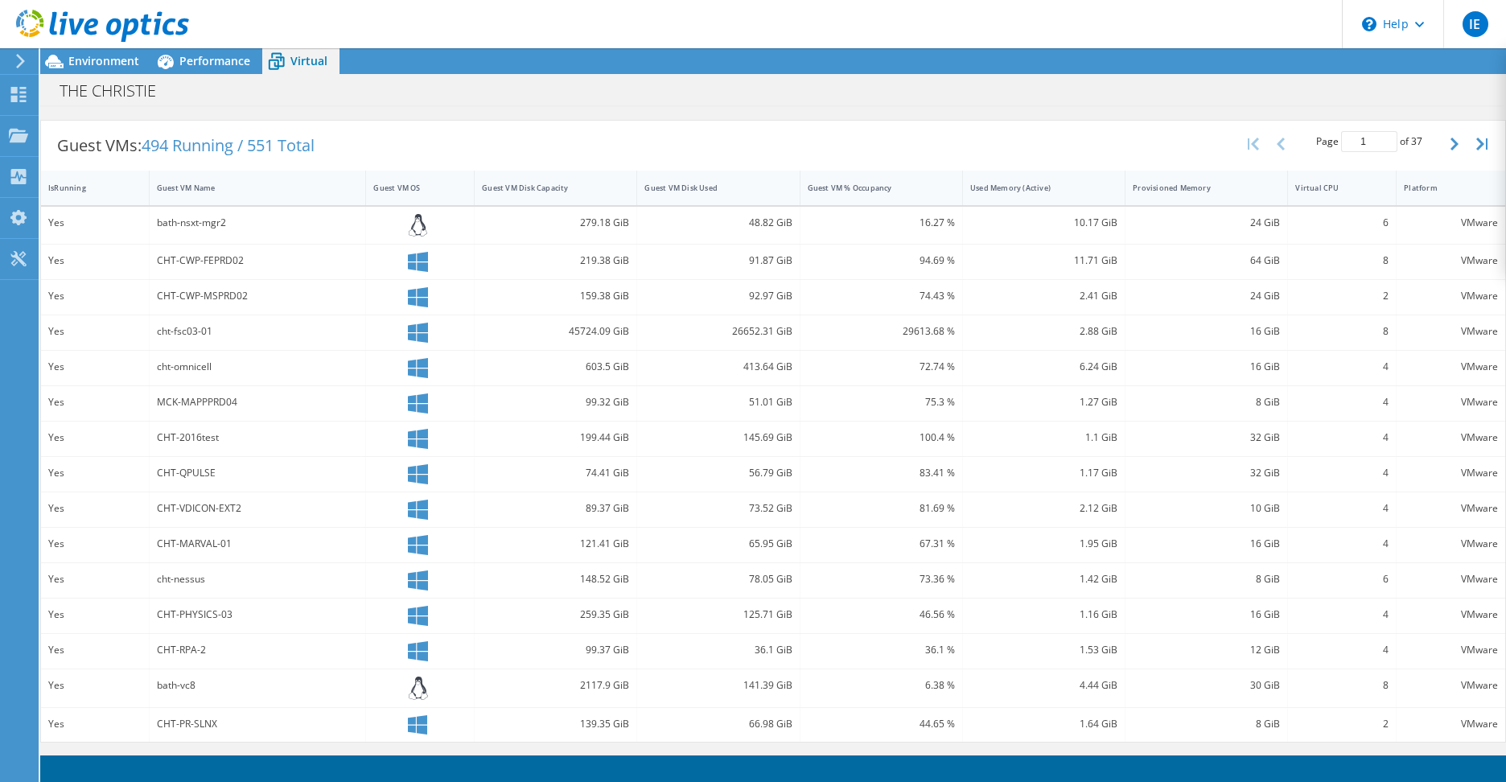
scroll to position [162, 0]
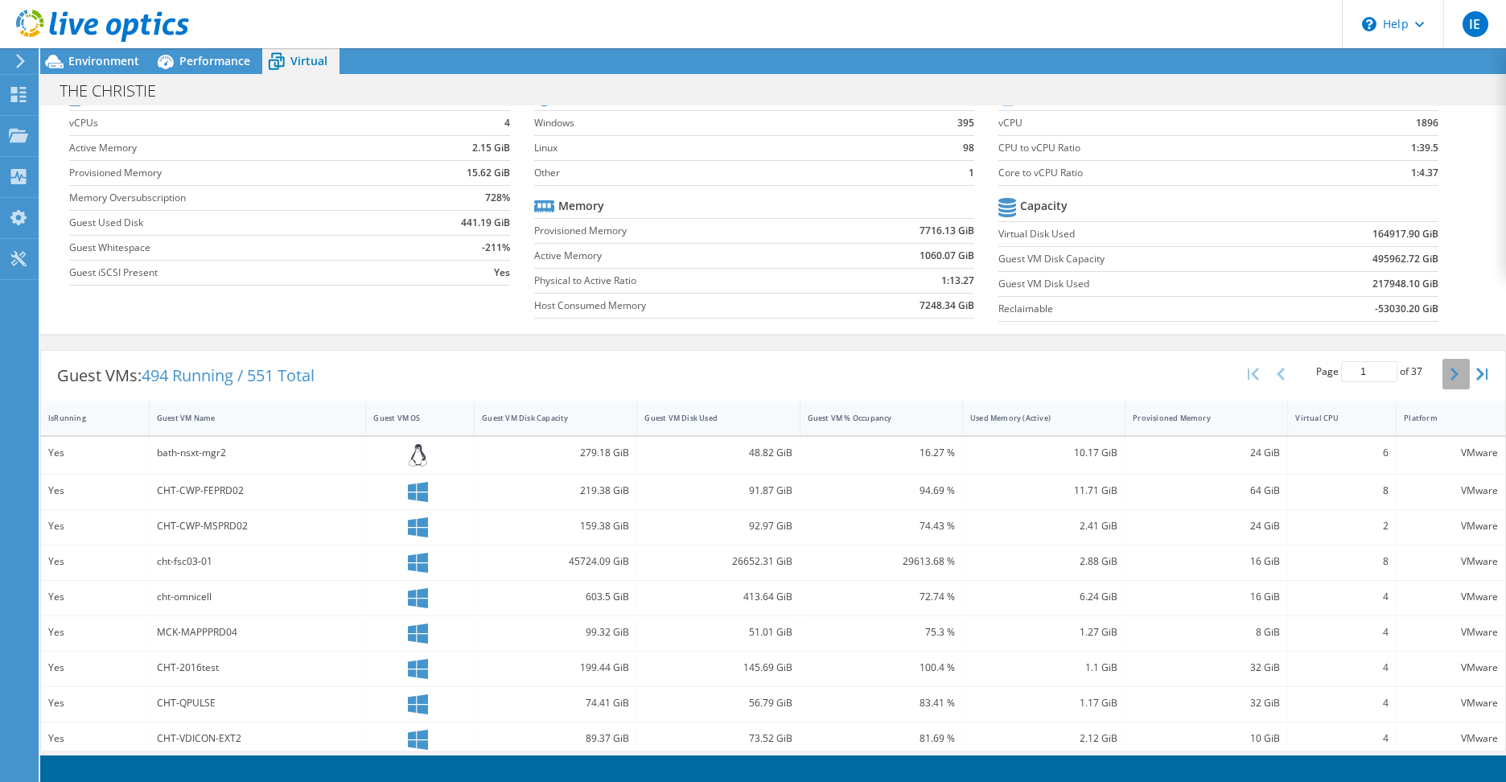
click at [1451, 375] on icon "button" at bounding box center [1455, 374] width 8 height 13
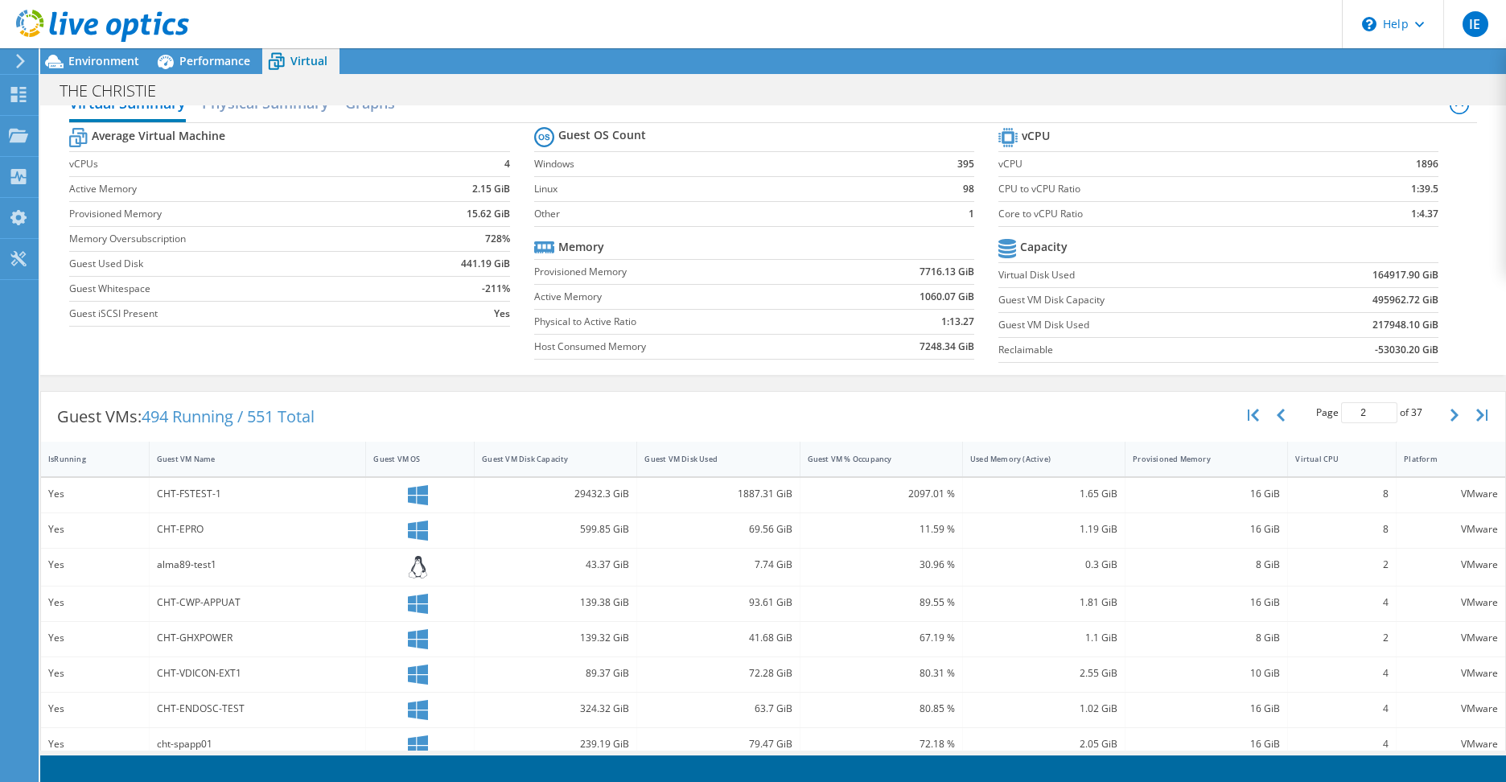
scroll to position [134, 0]
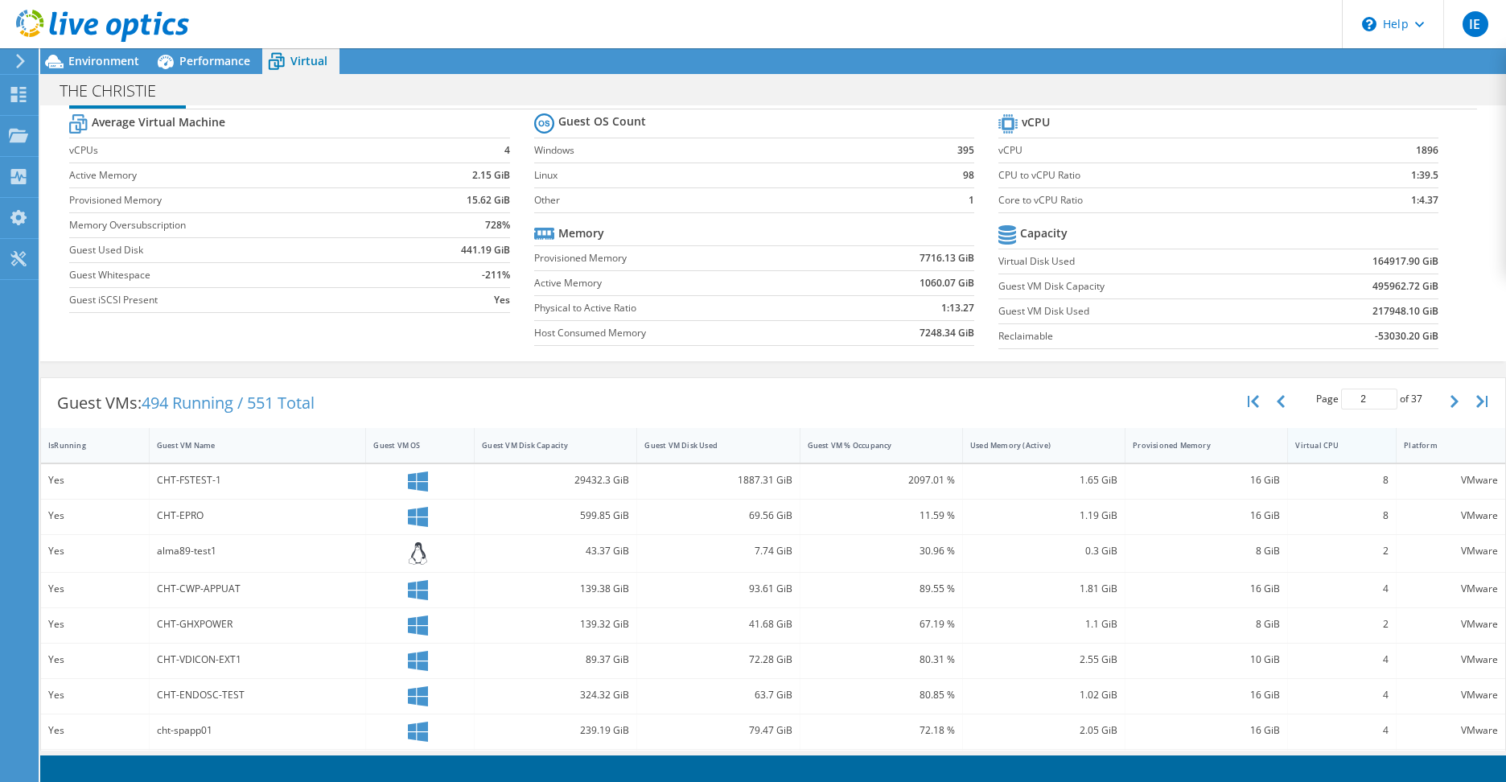
click at [1308, 447] on div "Virtual CPU" at bounding box center [1332, 445] width 74 height 10
type input "1"
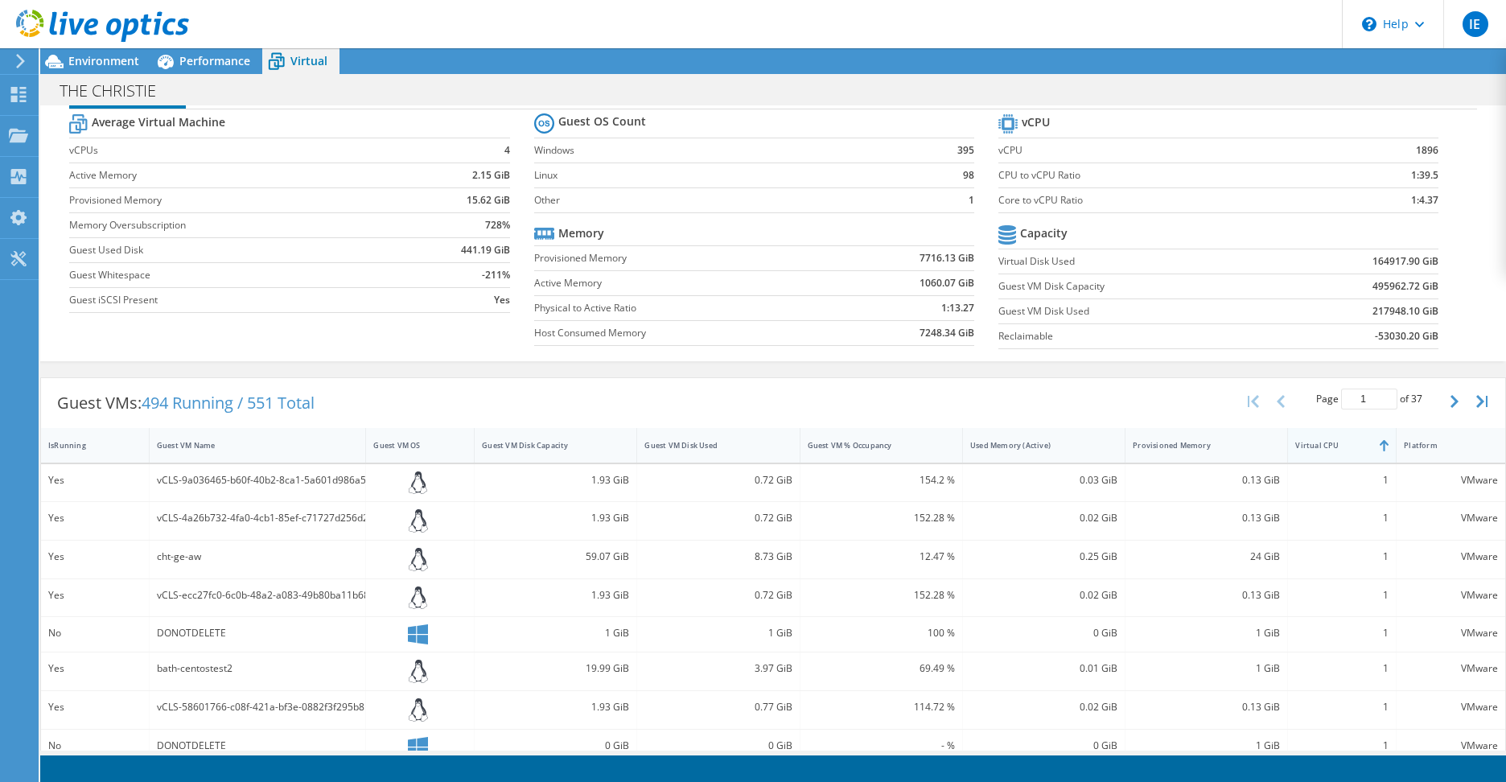
click at [1308, 447] on div "Virtual CPU" at bounding box center [1332, 445] width 74 height 10
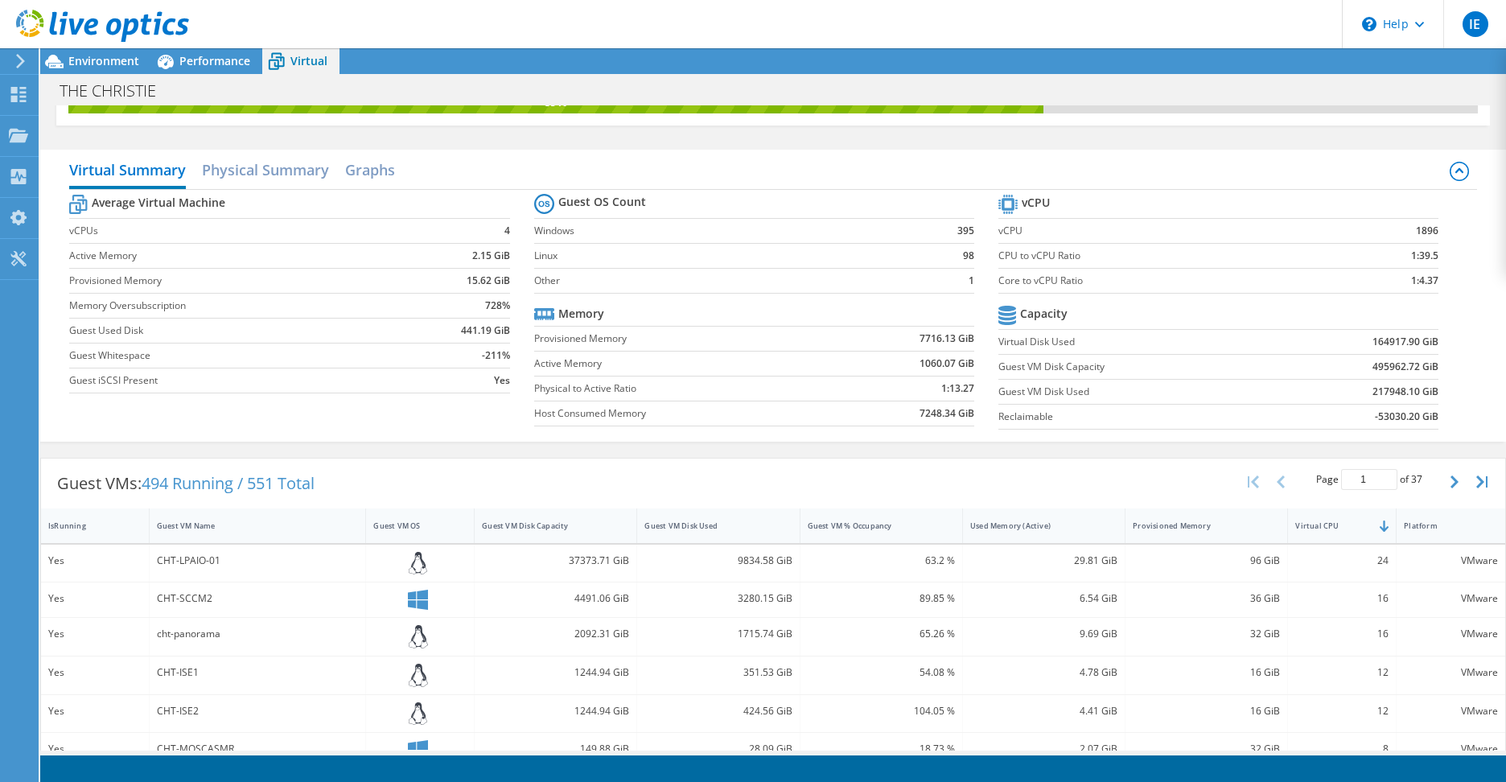
scroll to position [0, 0]
click at [285, 172] on h2 "Physical Summary" at bounding box center [265, 171] width 127 height 35
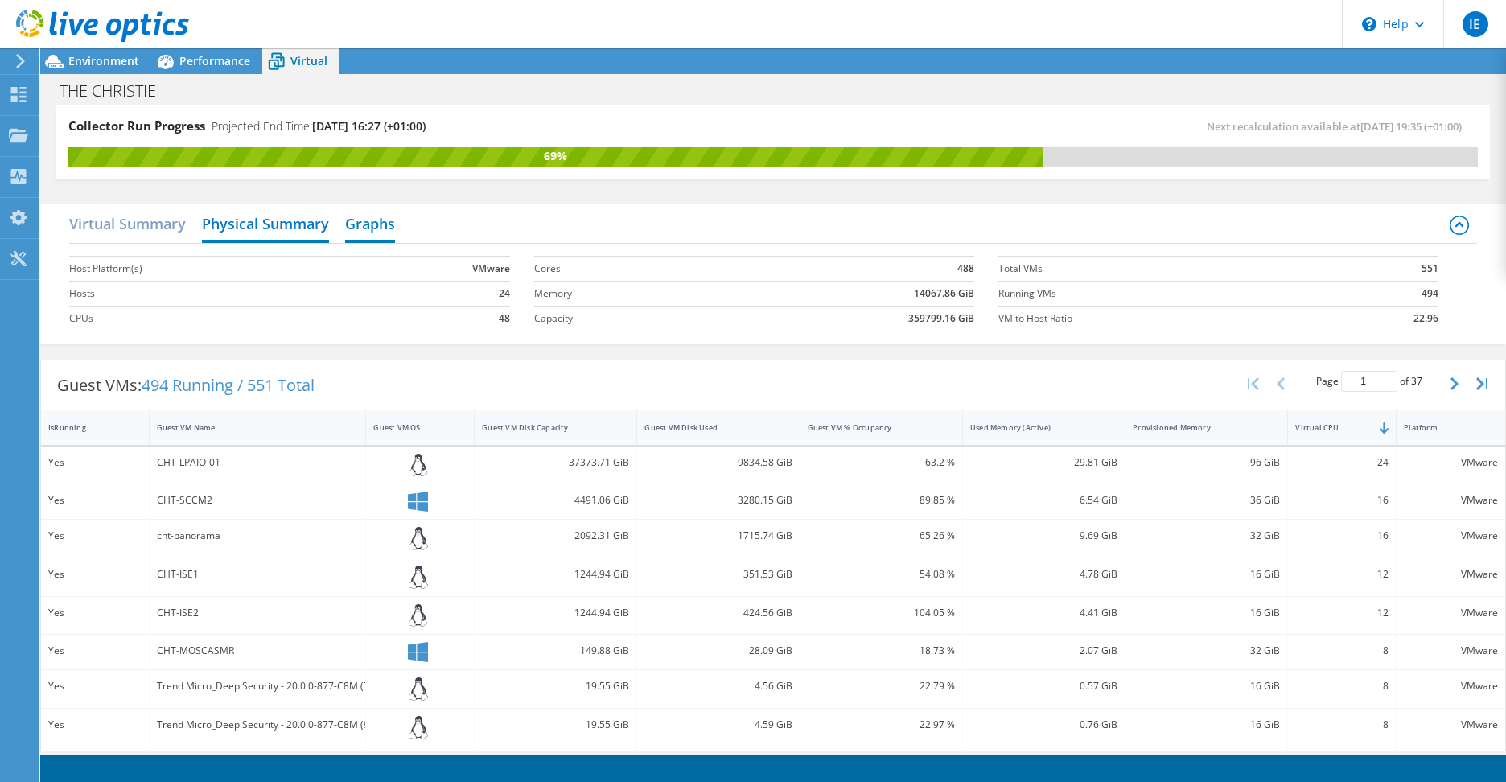
click at [356, 220] on h2 "Graphs" at bounding box center [370, 225] width 50 height 35
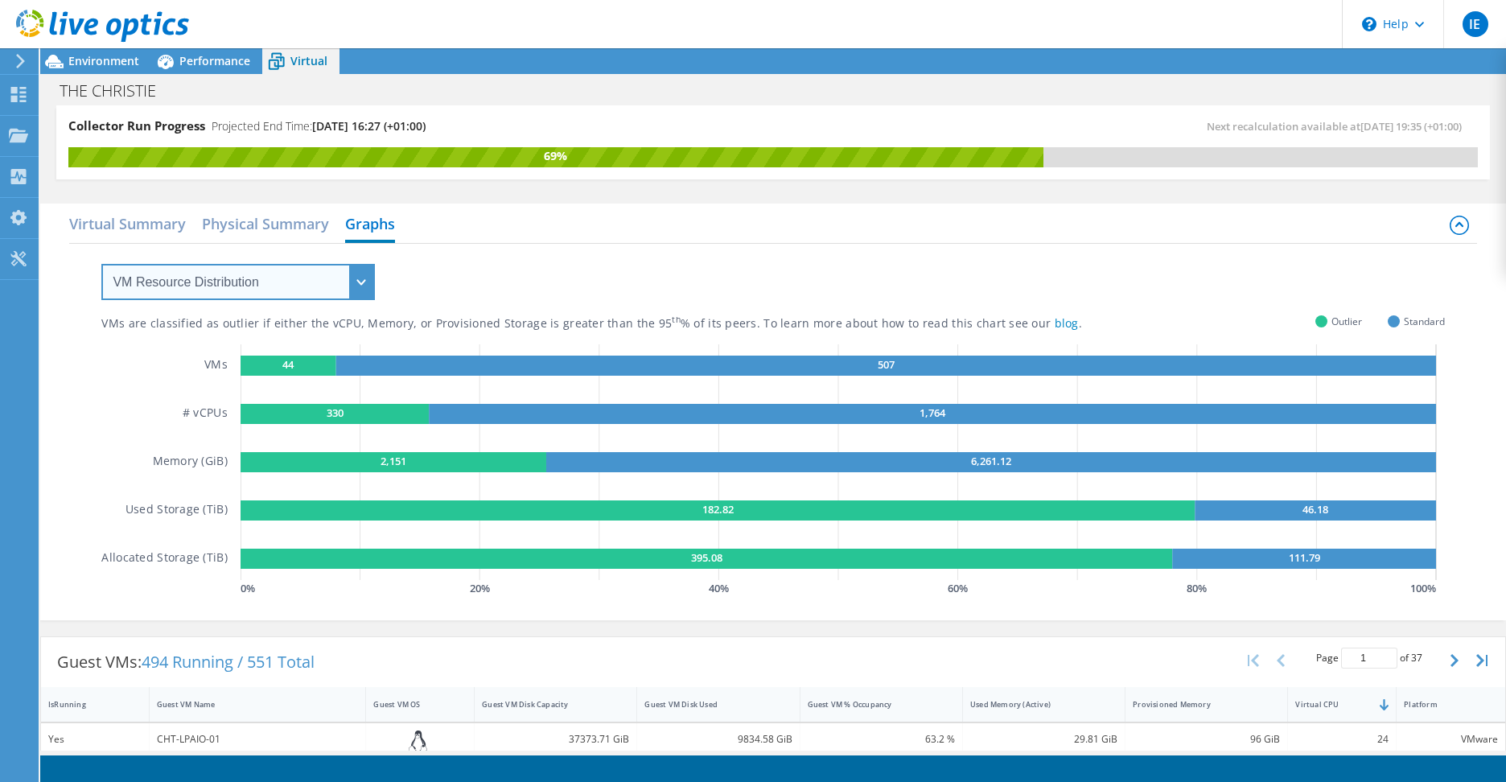
click at [283, 294] on select "VM Resource Distribution Provisioning Contrast Over Provisioning" at bounding box center [238, 282] width 274 height 36
select select "Provisioning Contrast"
click at [101, 264] on select "VM Resource Distribution Provisioning Contrast Over Provisioning" at bounding box center [238, 282] width 274 height 36
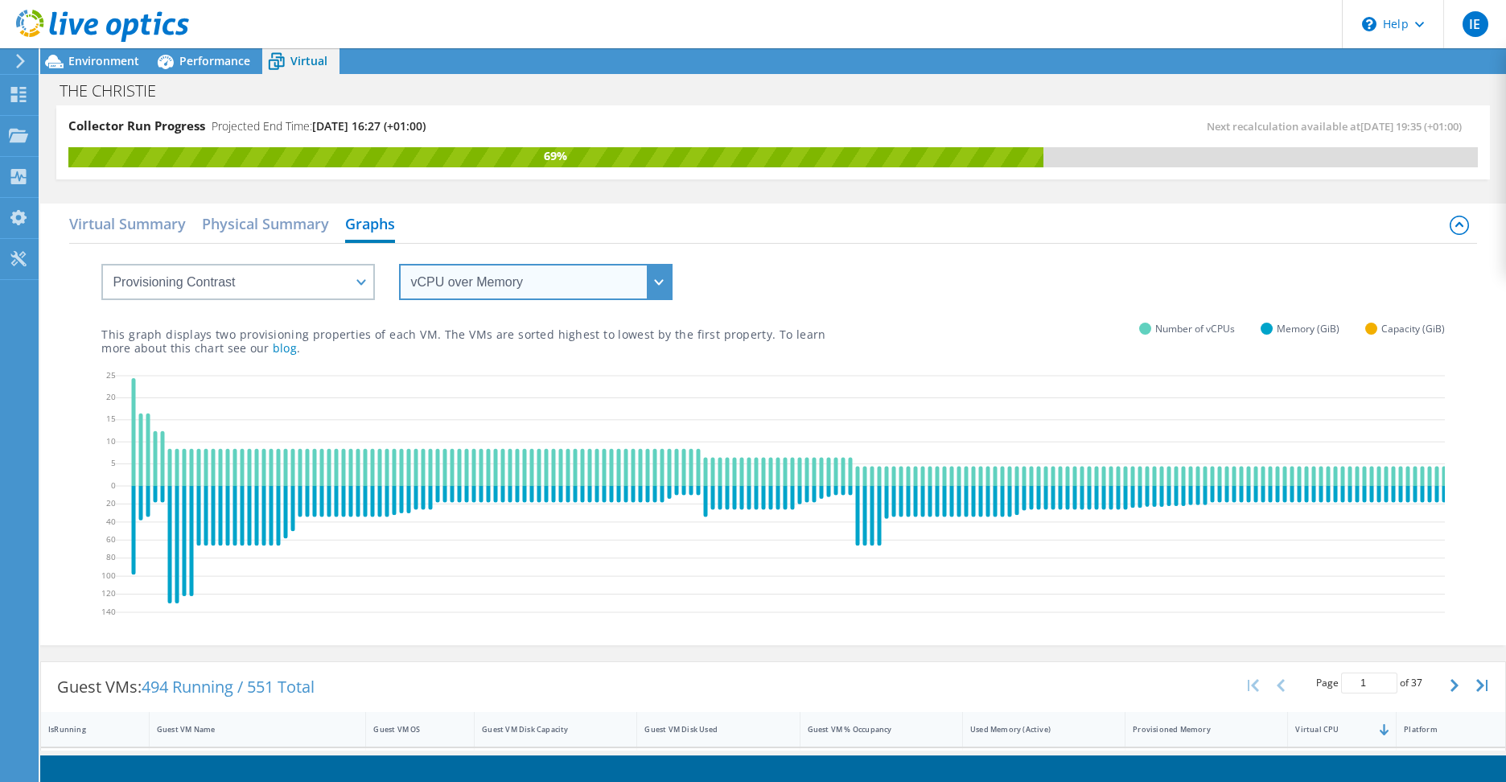
click at [466, 289] on select "vCPU over Memory vCPU over Capacity Memory over vCPU Memory over Capacity Capac…" at bounding box center [536, 282] width 274 height 36
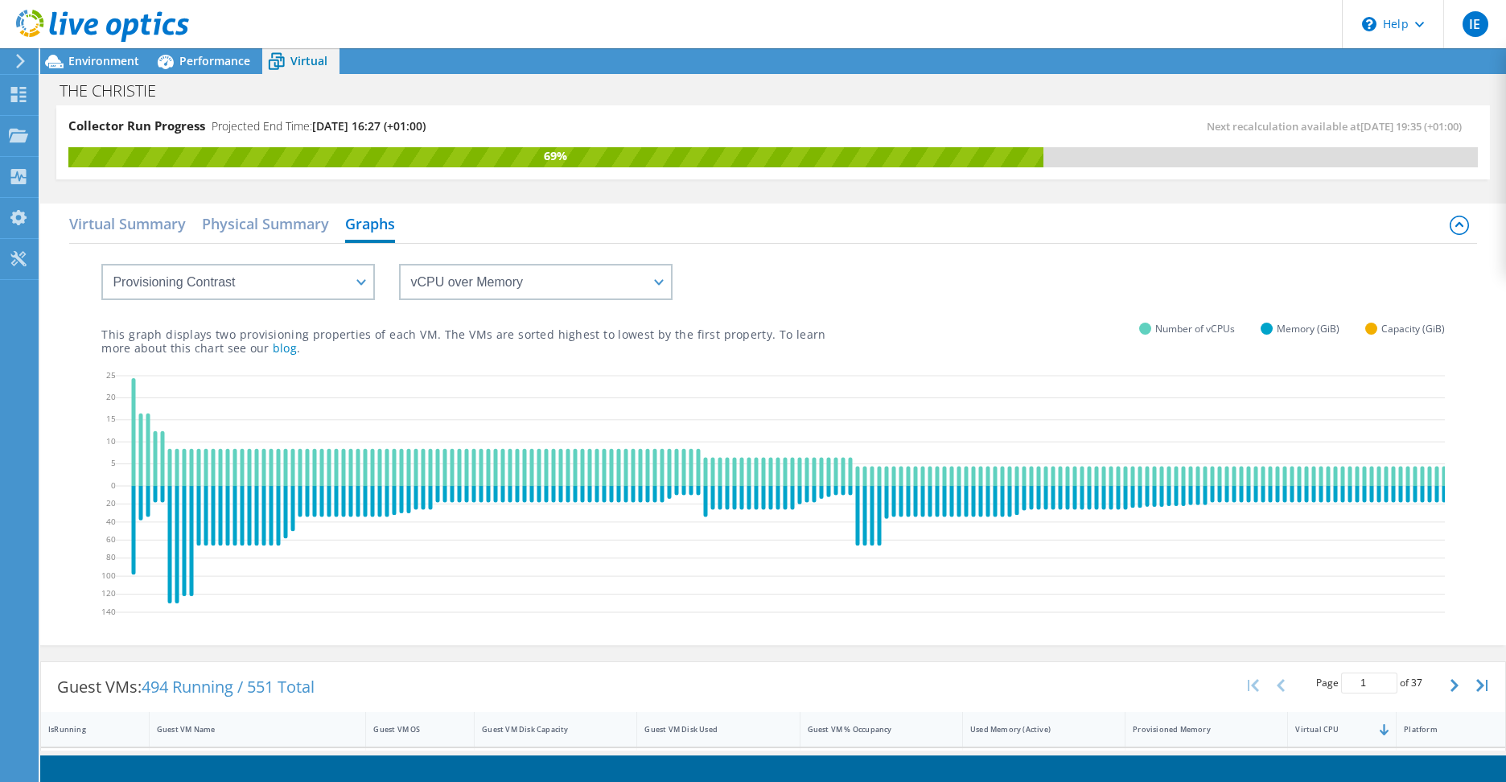
click at [761, 278] on div "vCPU over Memory vCPU over Capacity Memory over vCPU Memory over Capacity Capac…" at bounding box center [772, 272] width 1343 height 56
click at [13, 66] on div at bounding box center [18, 61] width 18 height 14
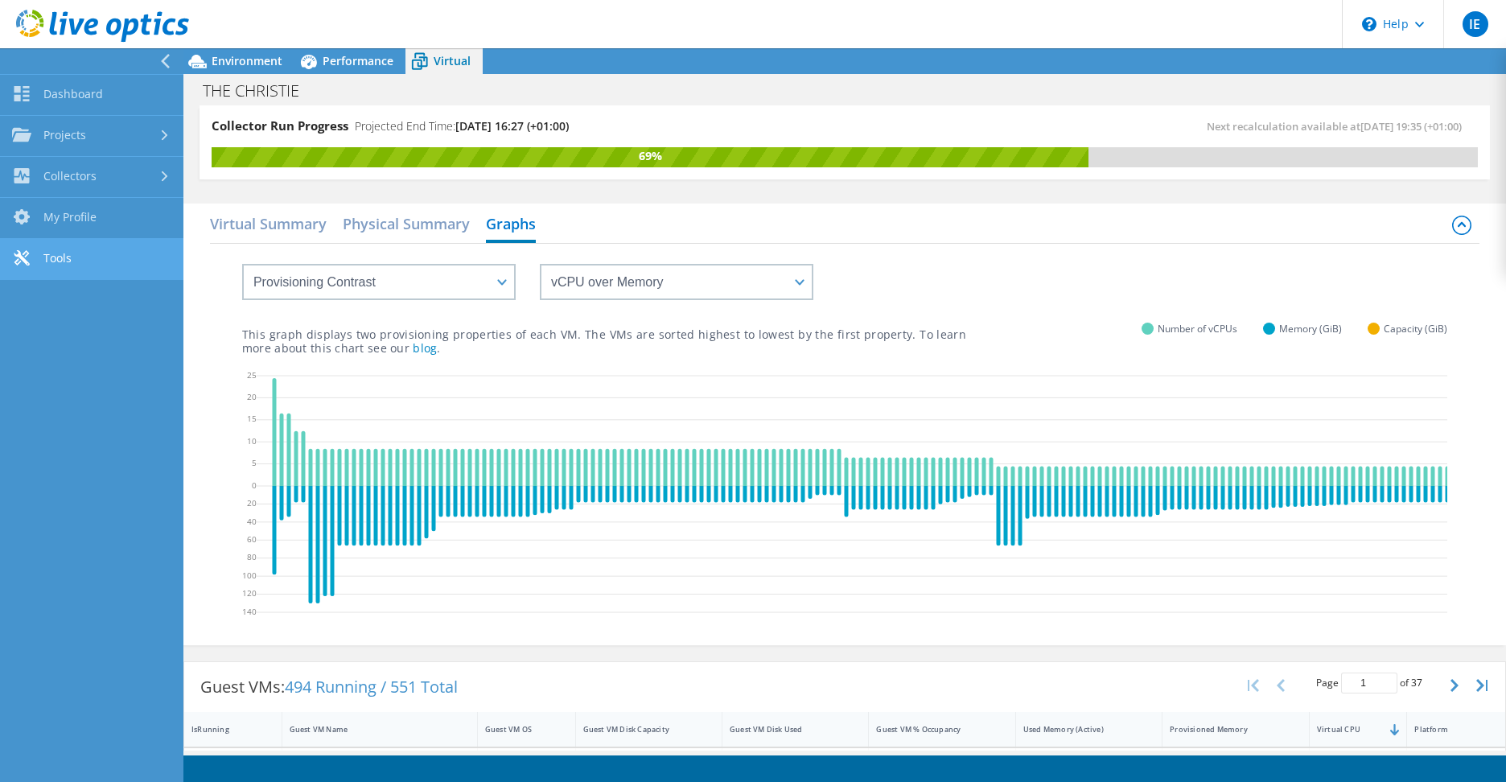
click at [82, 260] on link "Tools" at bounding box center [91, 259] width 183 height 41
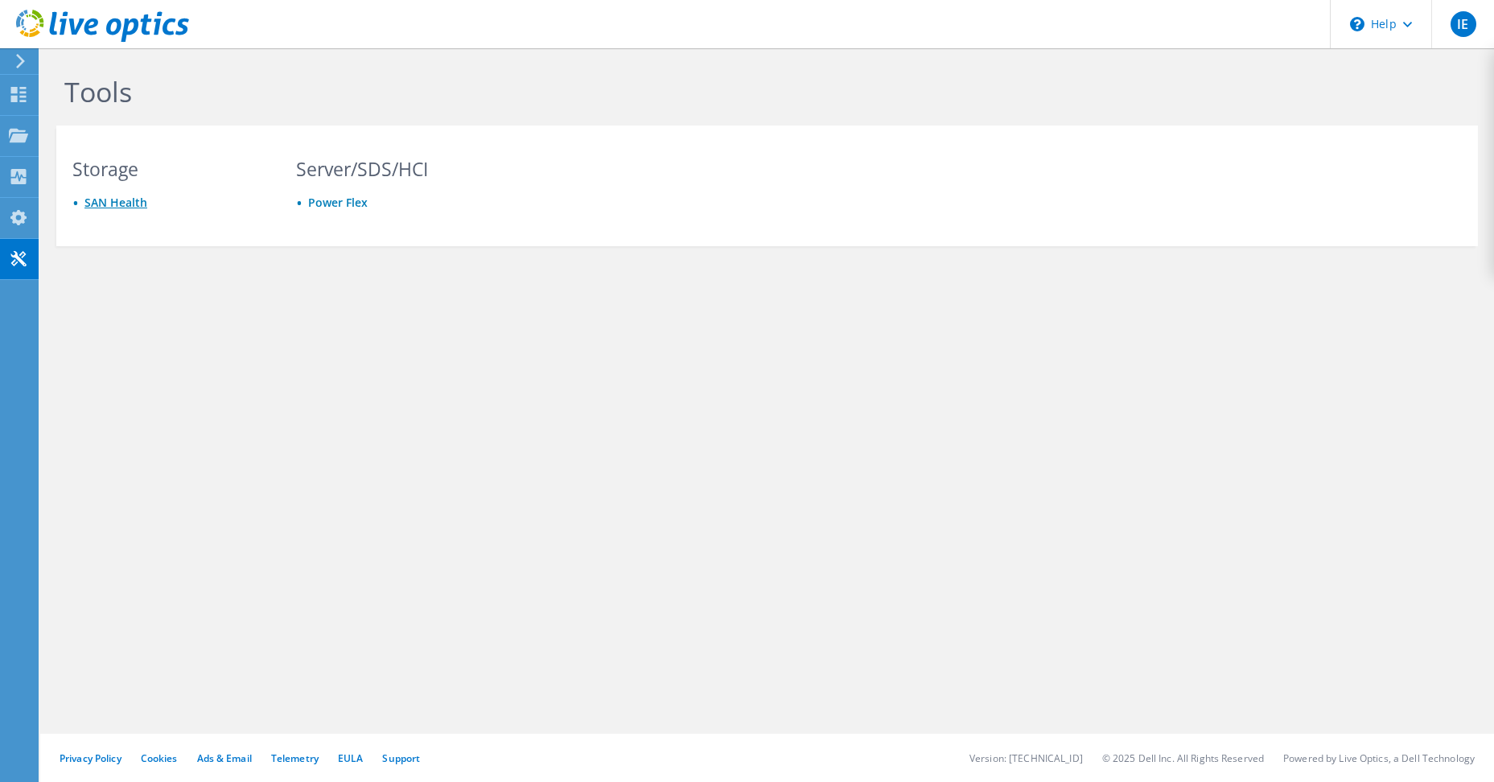
click at [128, 200] on link "SAN Health" at bounding box center [115, 202] width 63 height 15
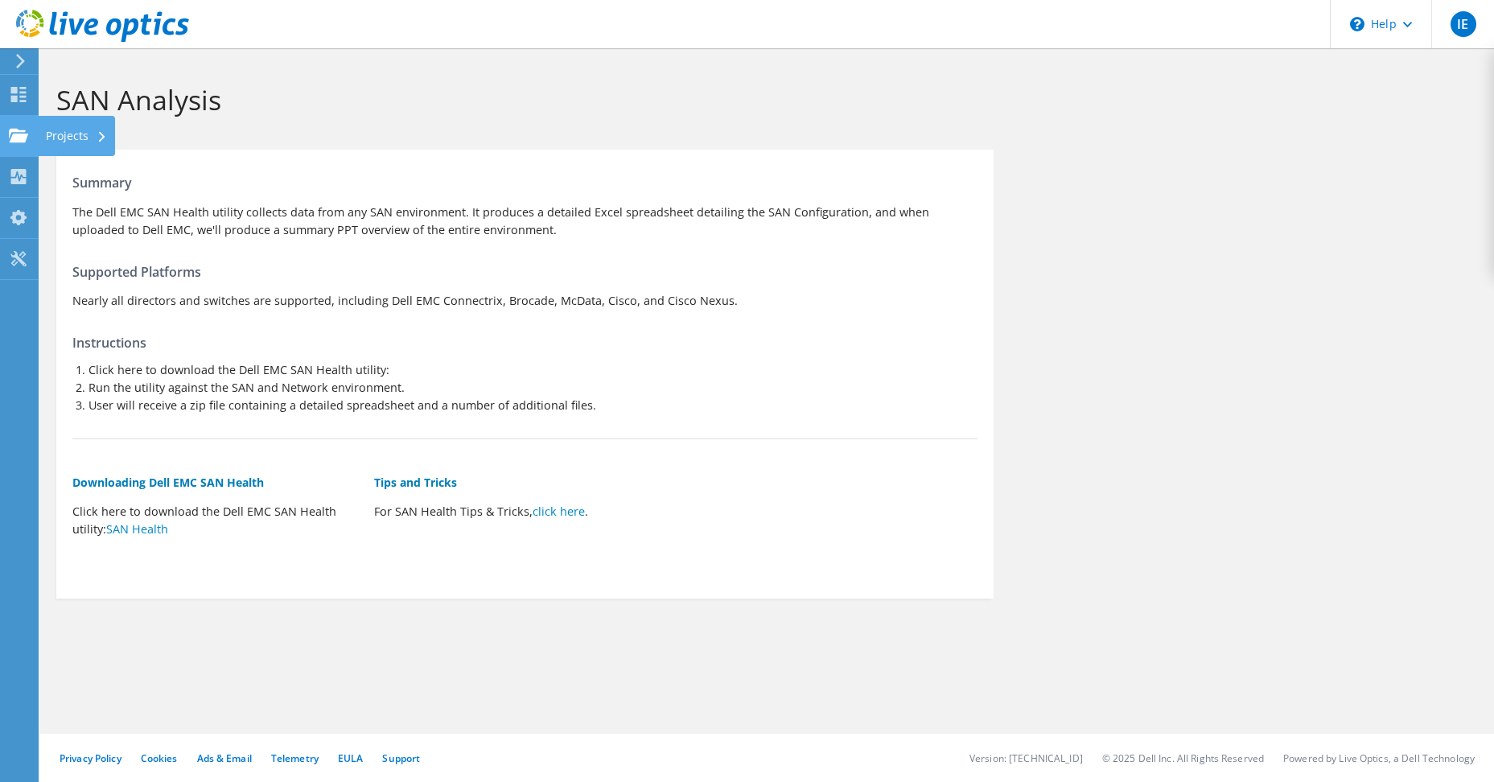
click at [68, 142] on div "Projects" at bounding box center [76, 136] width 77 height 40
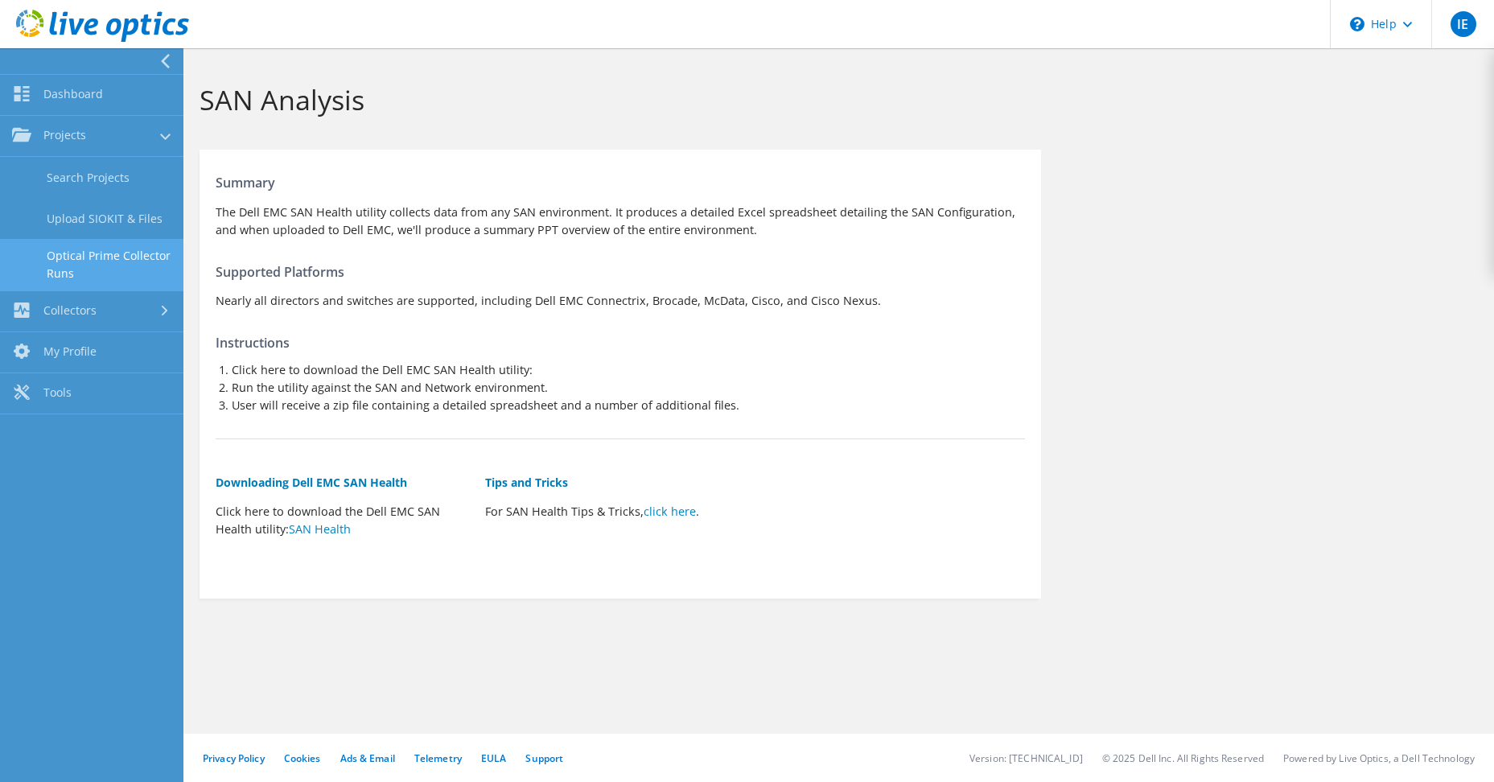
click at [68, 261] on link "Optical Prime Collector Runs" at bounding box center [91, 264] width 183 height 51
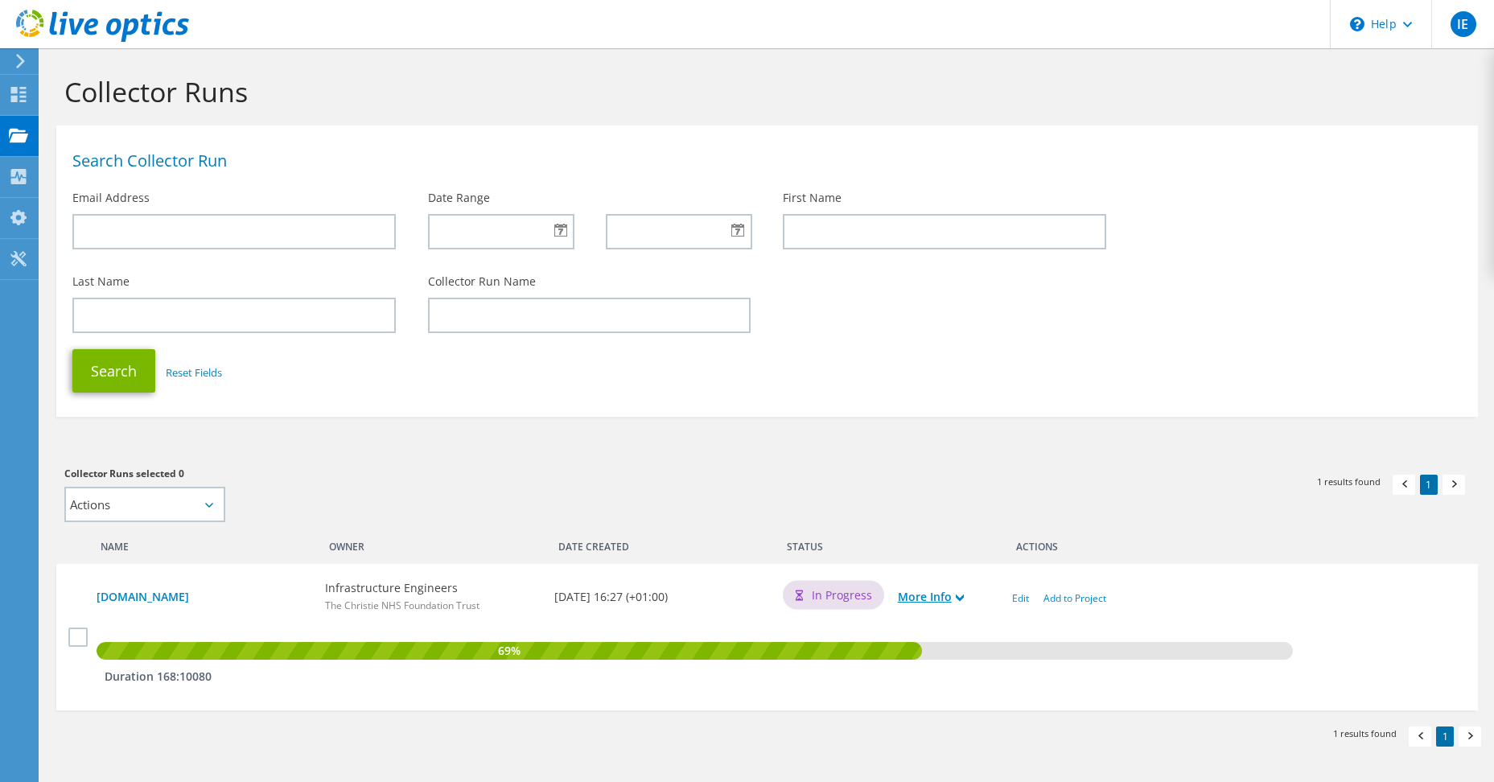
click at [964, 602] on icon at bounding box center [960, 598] width 8 height 8
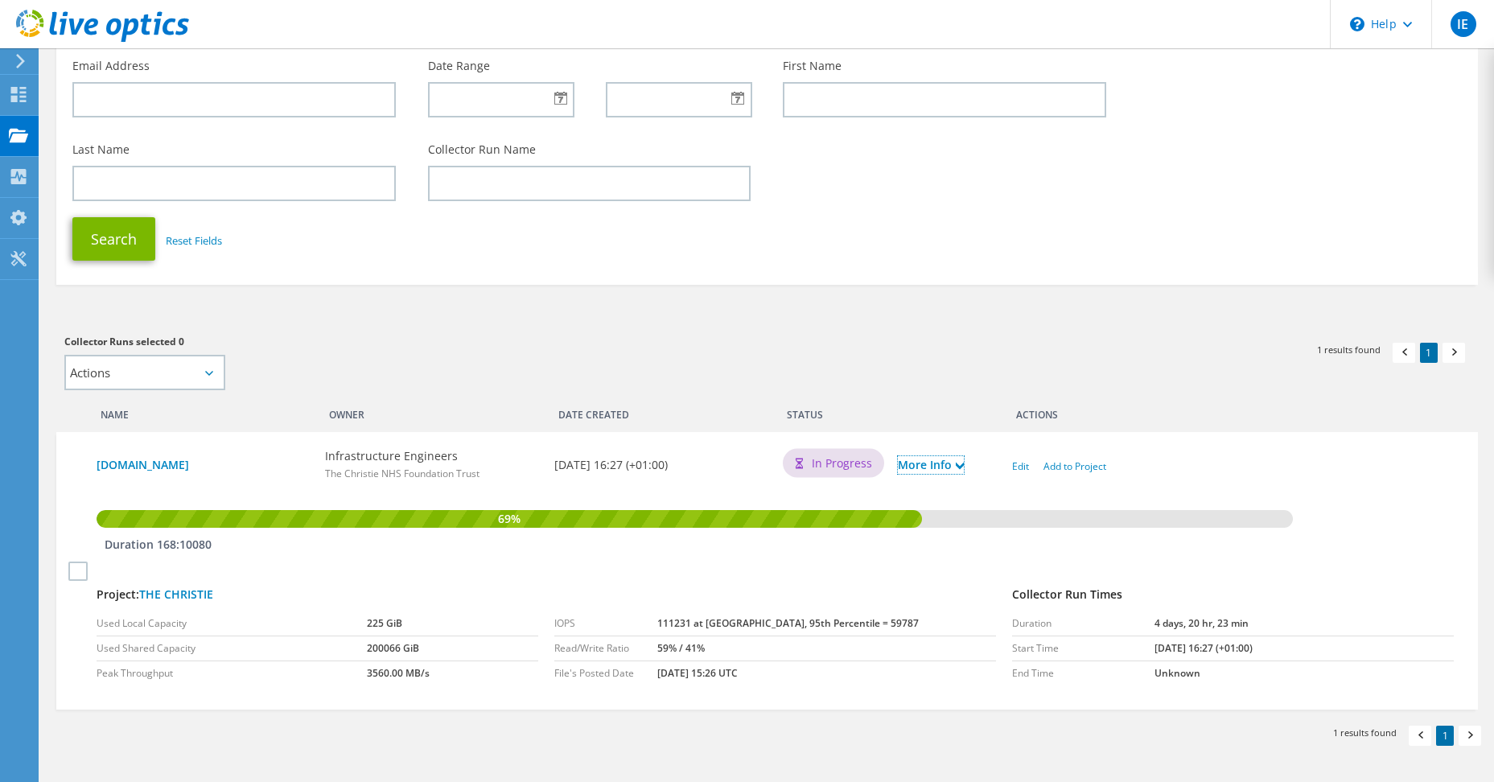
scroll to position [199, 0]
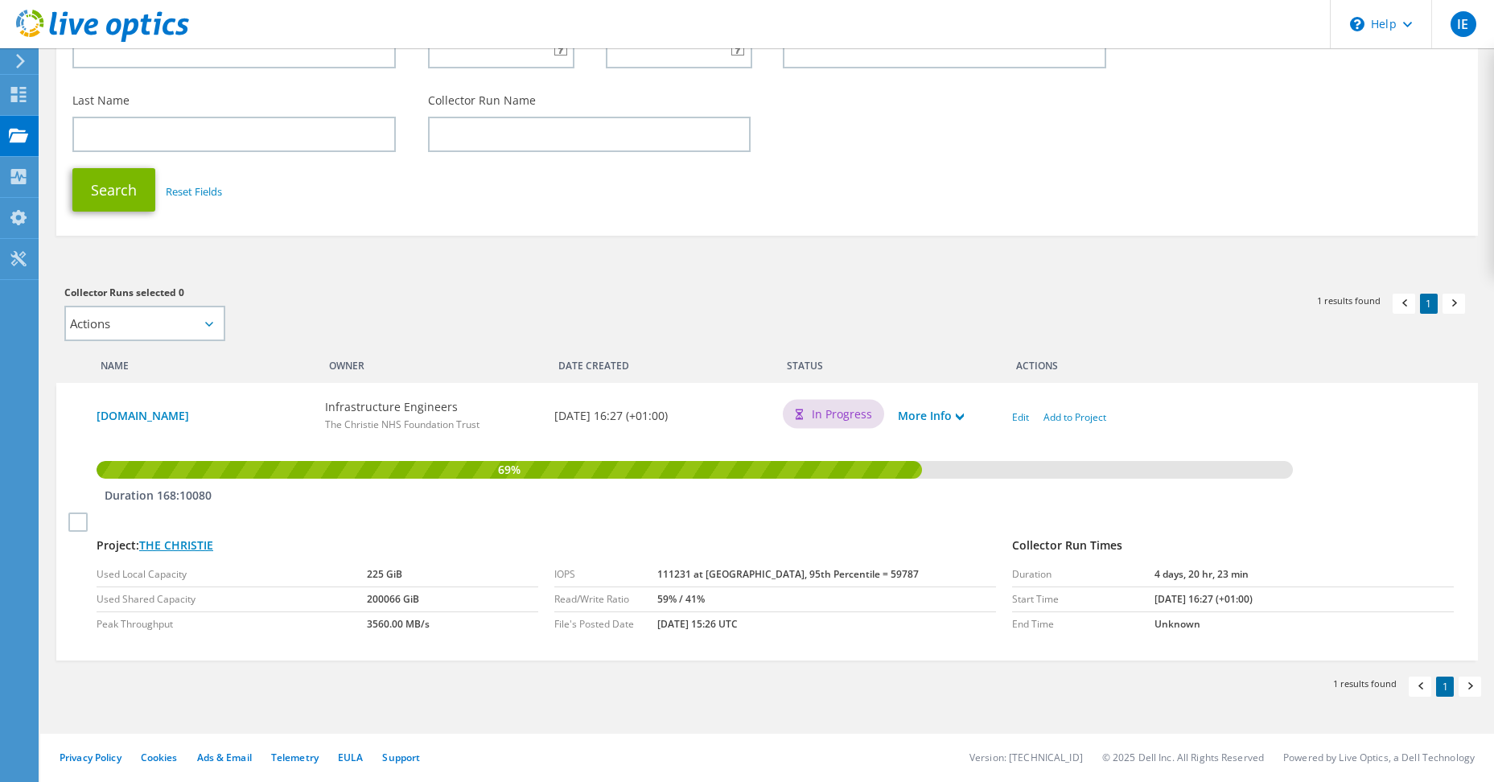
click at [176, 544] on link "THE CHRISTIE" at bounding box center [176, 544] width 74 height 15
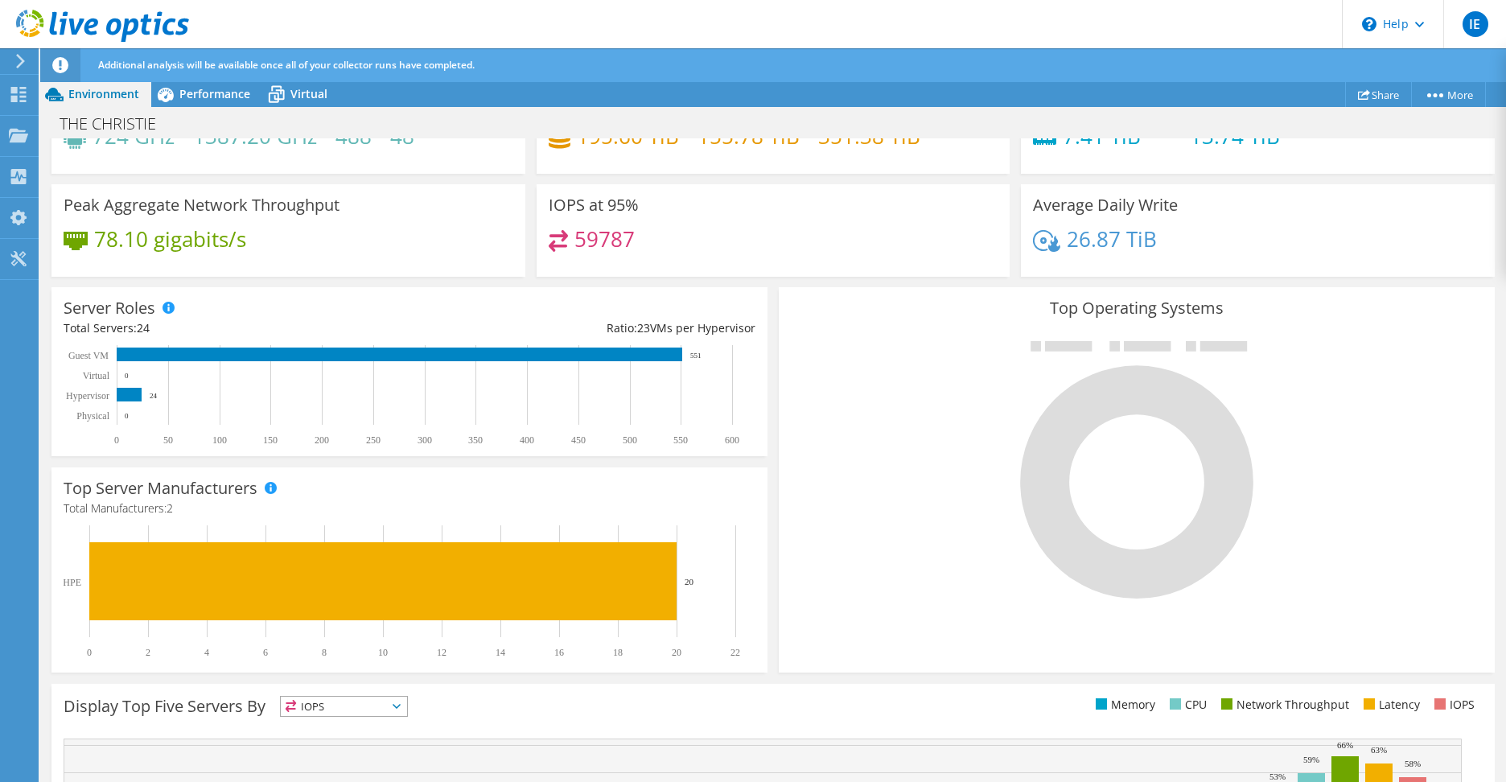
scroll to position [386, 0]
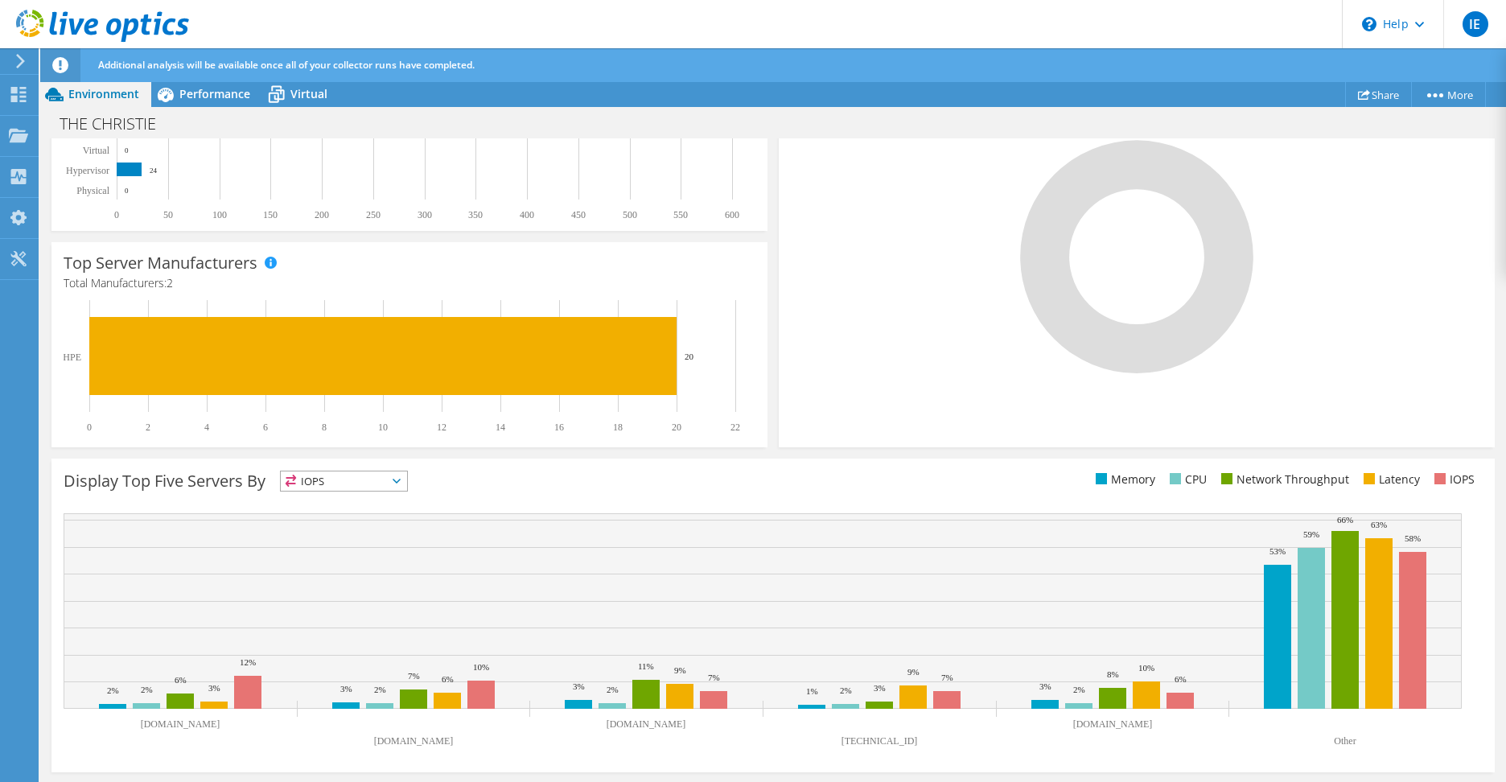
click at [385, 475] on span "IOPS" at bounding box center [344, 480] width 126 height 19
click at [521, 458] on div "This graph will display once collector runs have completed Display Top Five Ser…" at bounding box center [773, 615] width 1455 height 325
click at [327, 488] on span "IOPS" at bounding box center [344, 480] width 126 height 19
click at [333, 596] on li "Latency" at bounding box center [344, 592] width 126 height 23
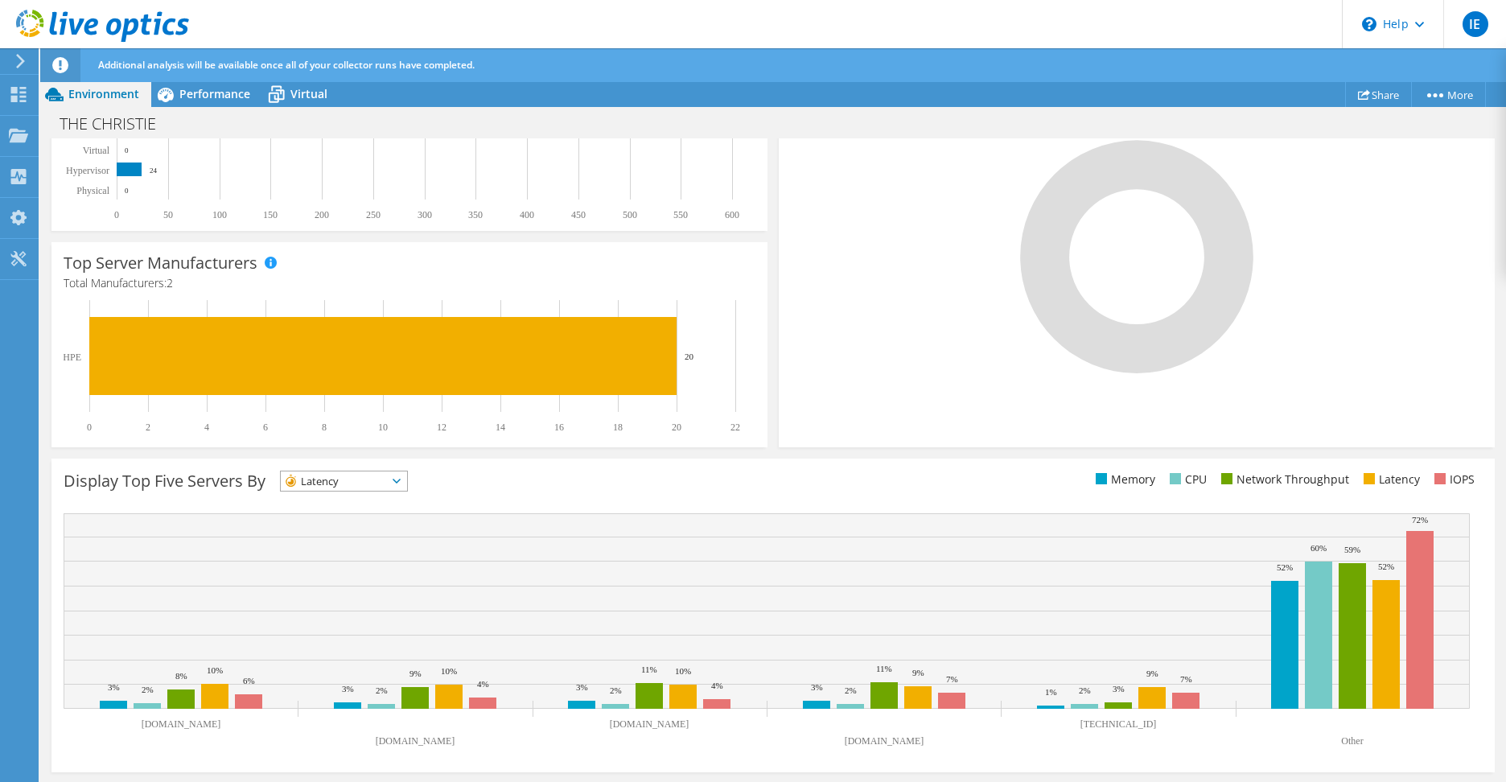
click at [335, 479] on span "Latency" at bounding box center [334, 480] width 106 height 19
click at [341, 565] on li "Network Throughput" at bounding box center [344, 569] width 126 height 23
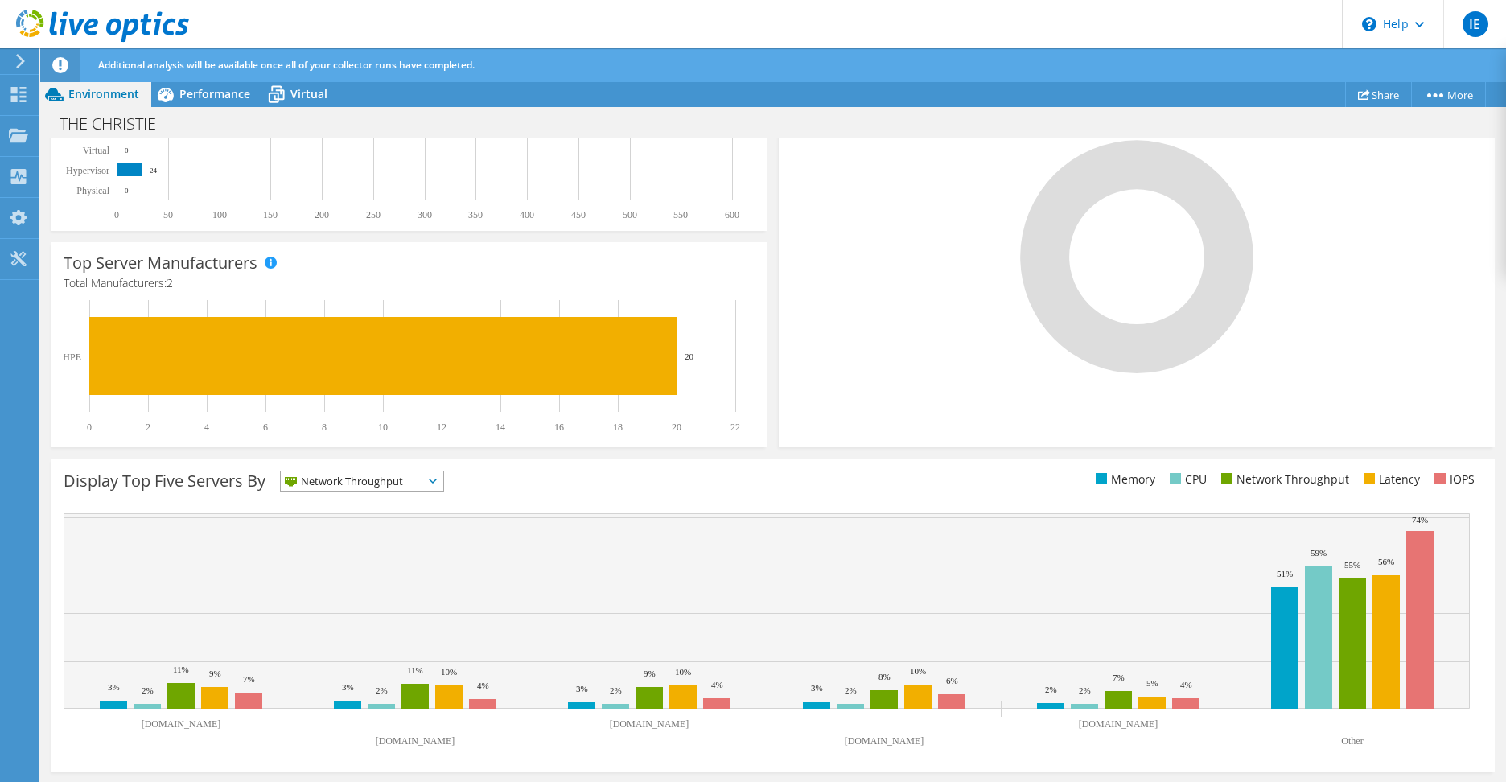
click at [360, 483] on span "Network Throughput" at bounding box center [352, 480] width 142 height 19
click at [348, 539] on li "CPU" at bounding box center [362, 547] width 163 height 23
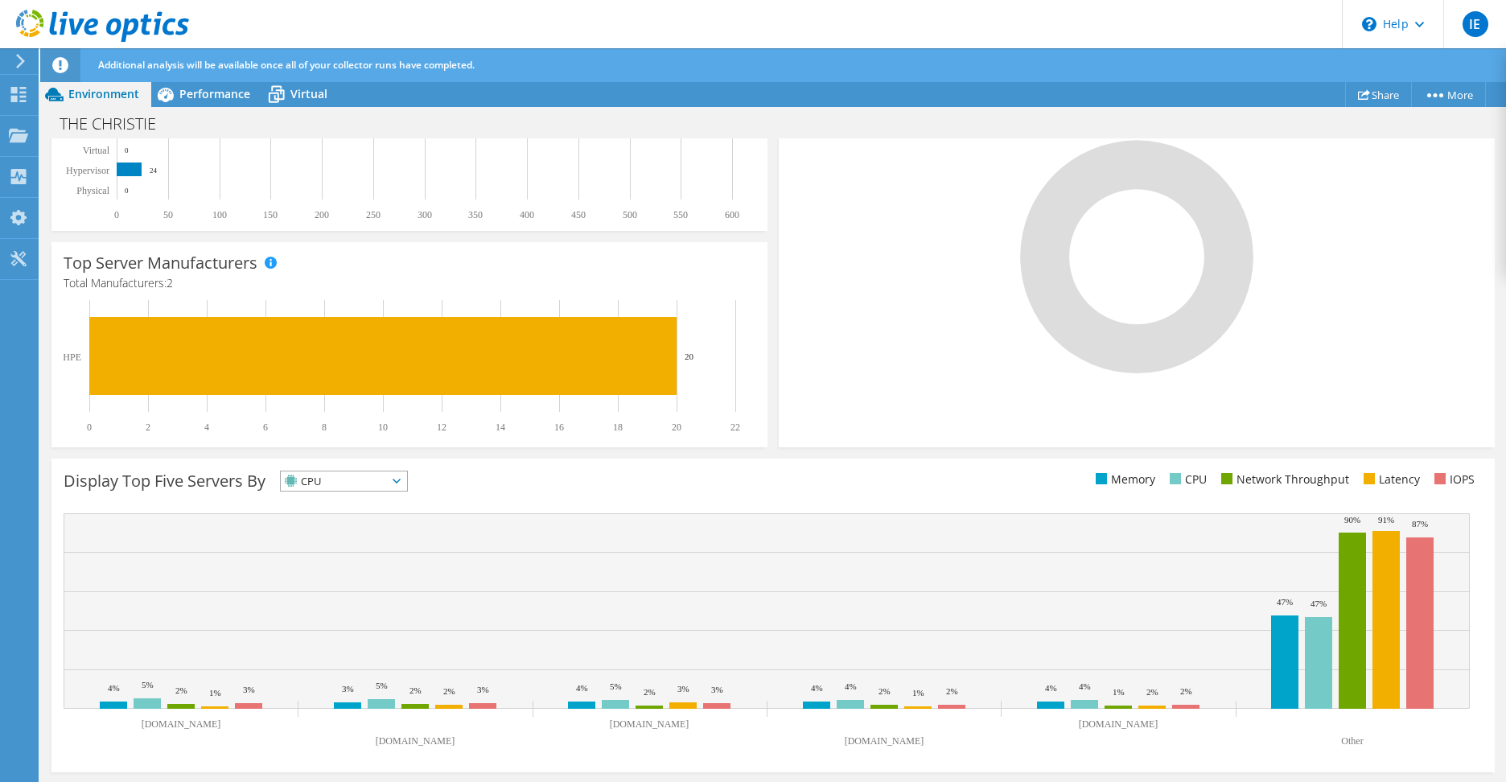
click at [349, 480] on span "CPU" at bounding box center [334, 480] width 106 height 19
click at [773, 484] on ul "Memory CPU Network Throughput Latency IOPS" at bounding box center [1128, 480] width 710 height 19
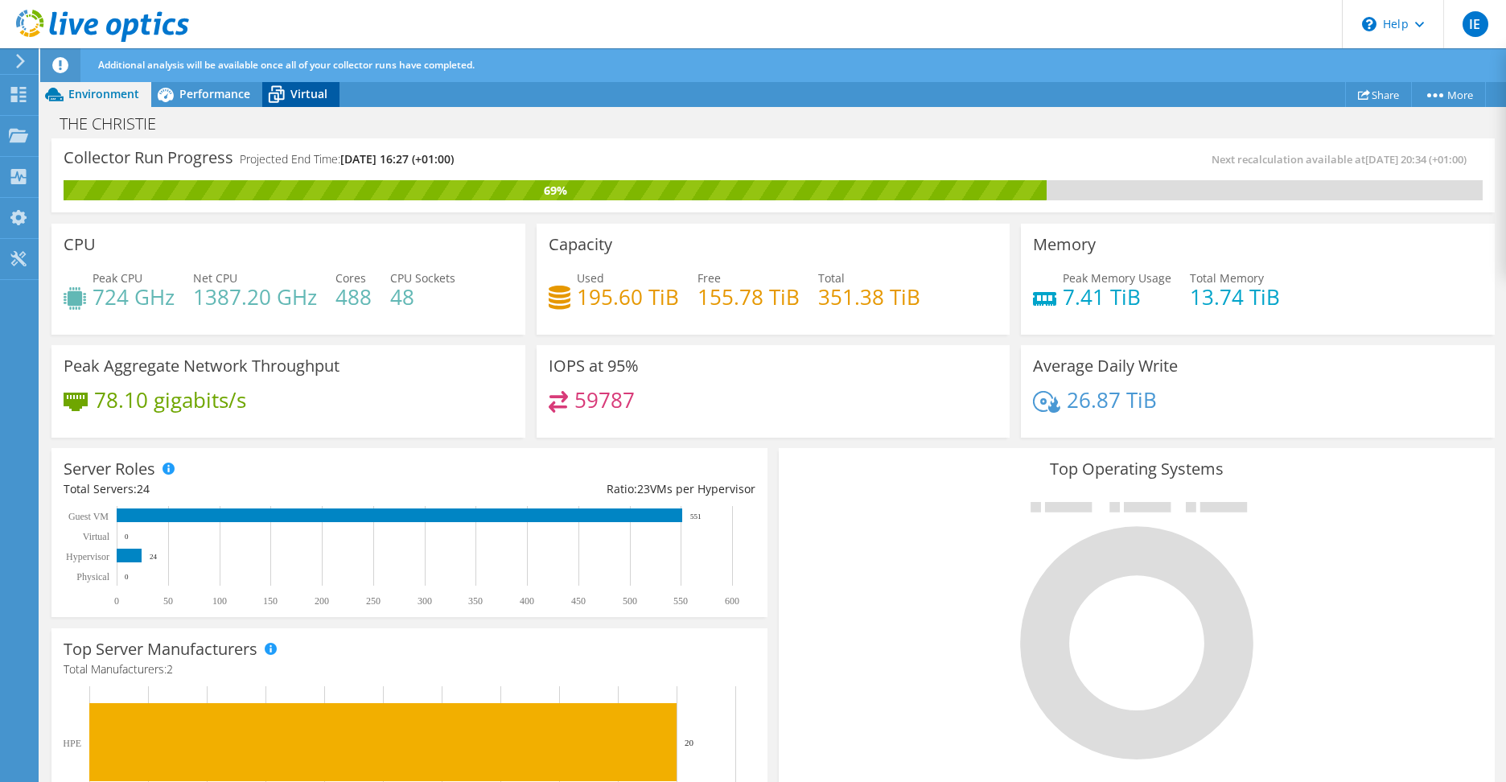
click at [304, 97] on span "Virtual" at bounding box center [308, 93] width 37 height 15
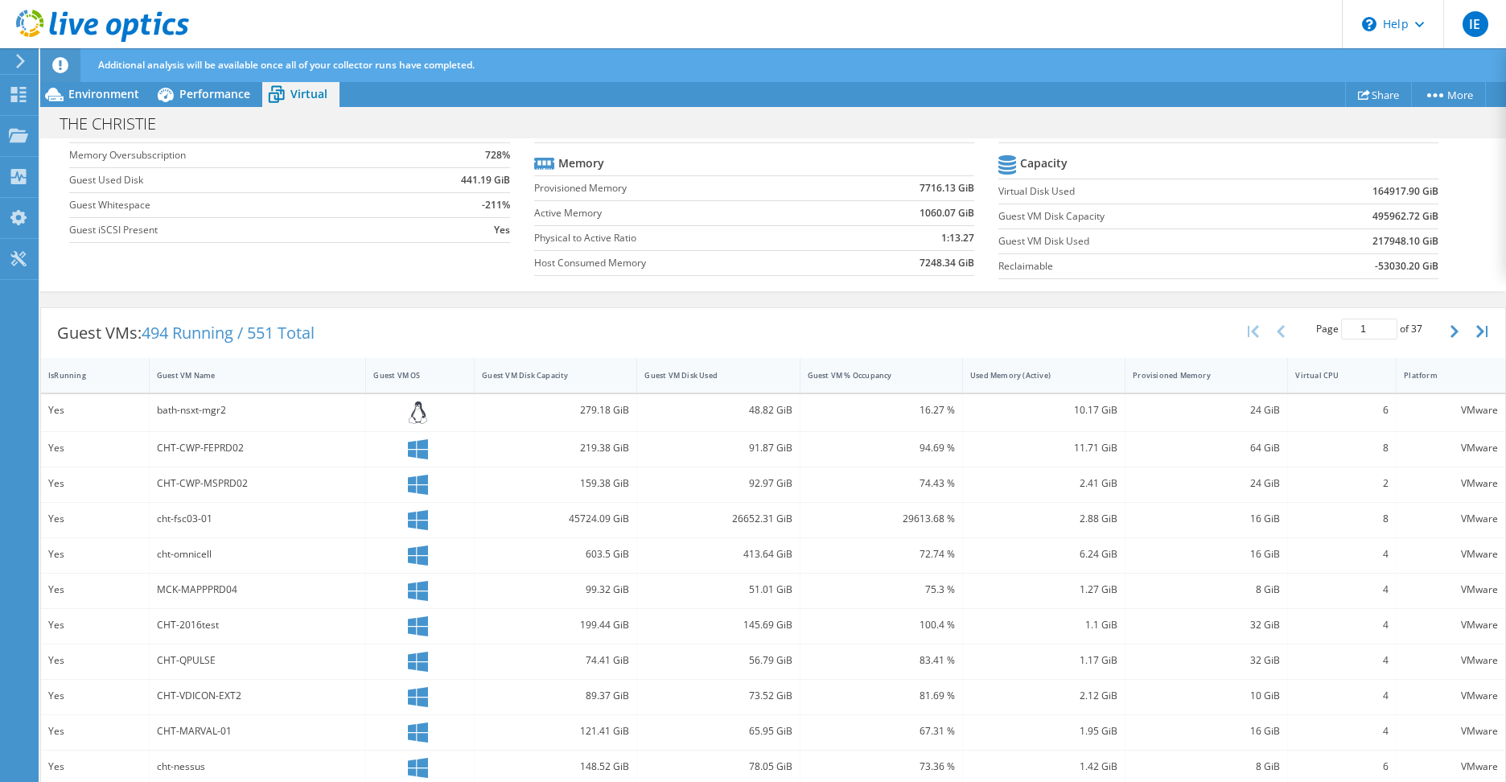
scroll to position [231, 0]
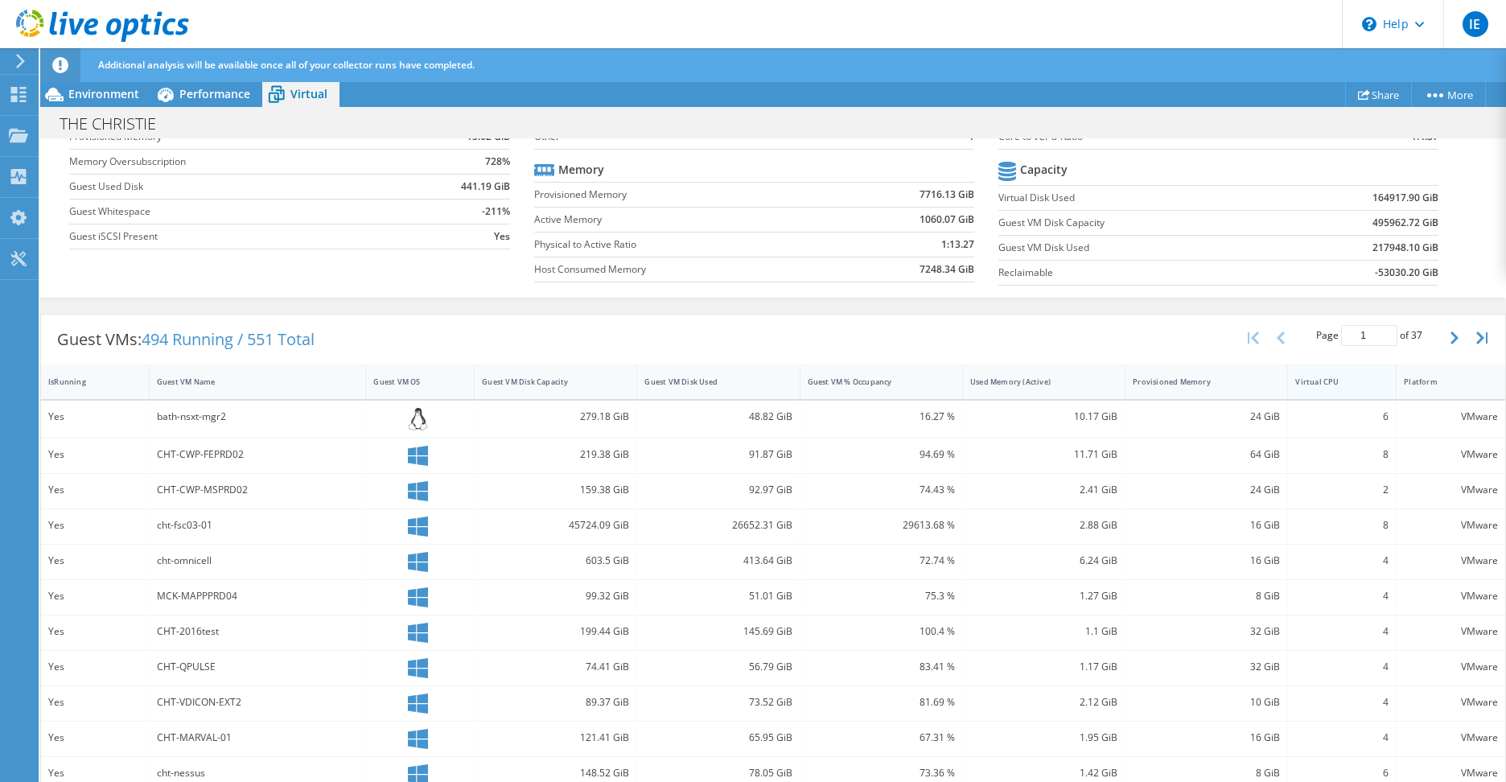
click at [1316, 381] on div "Virtual CPU" at bounding box center [1332, 382] width 74 height 10
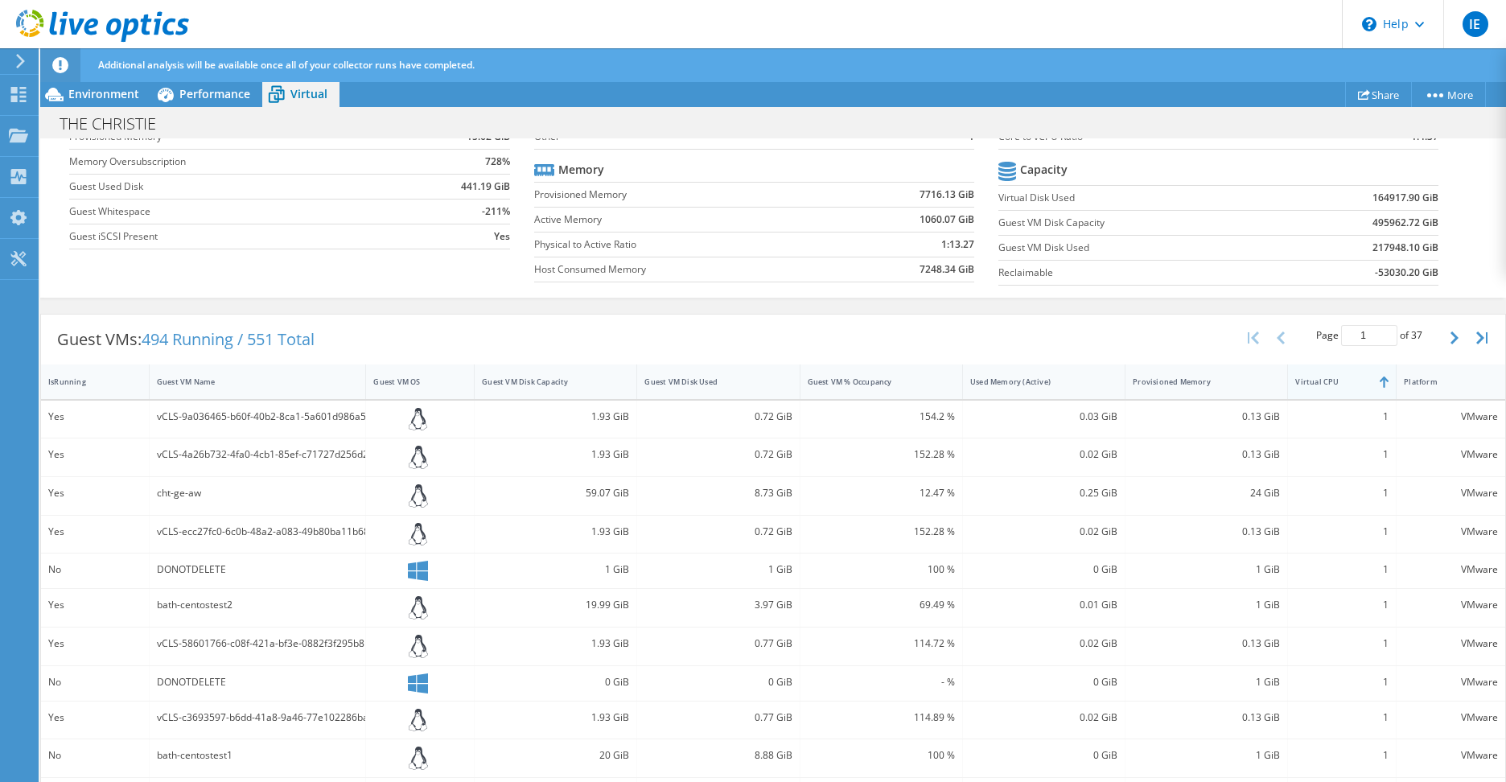
click at [1316, 381] on div "Virtual CPU" at bounding box center [1332, 382] width 74 height 10
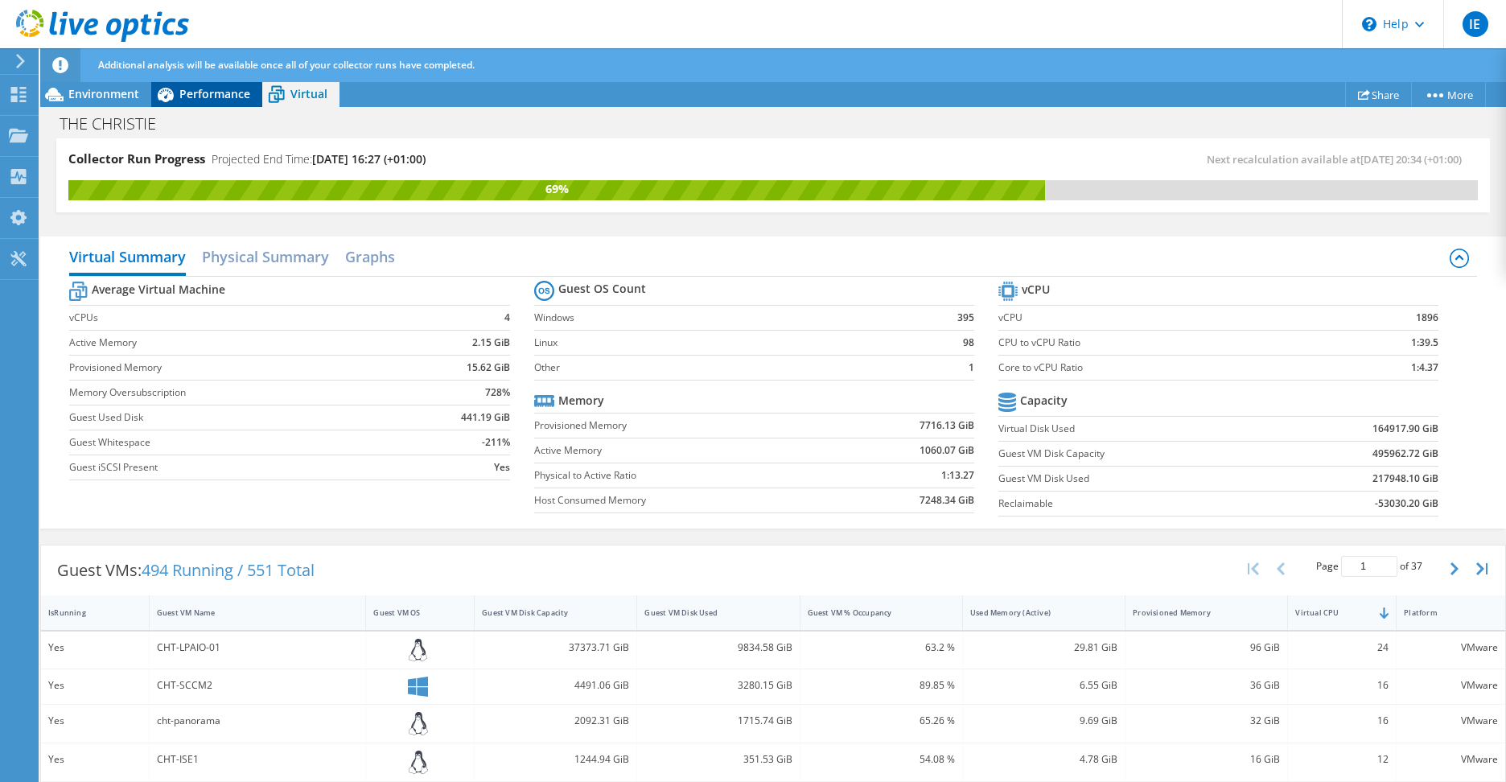
scroll to position [0, 0]
